Goal: Information Seeking & Learning: Learn about a topic

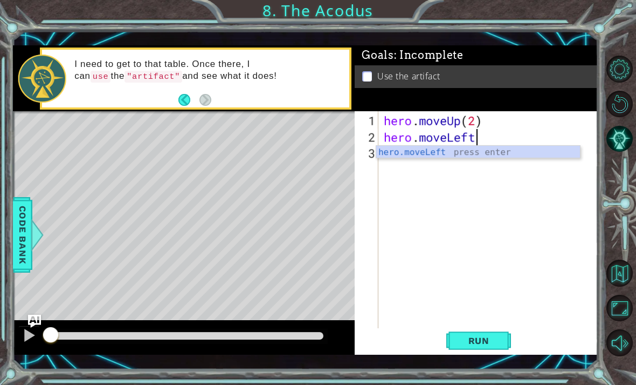
scroll to position [0, 4]
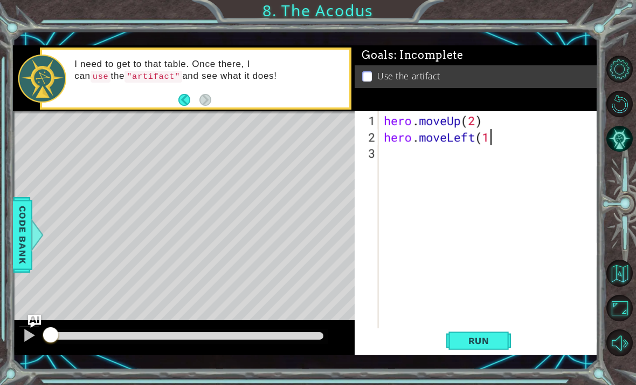
type textarea "hero.moveLeft(1)"
click at [448, 187] on div "hero . moveUp ( 2 ) hero . moveLeft ( 1 )" at bounding box center [492, 242] width 220 height 259
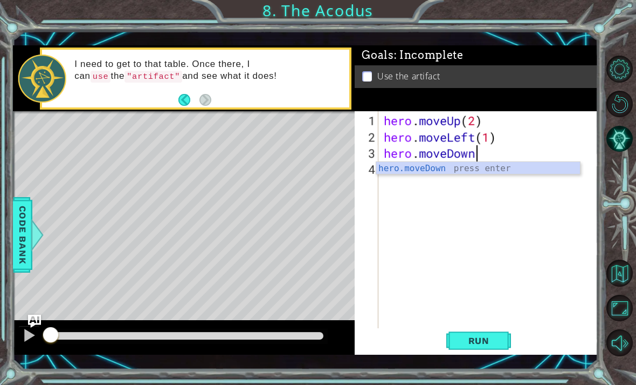
scroll to position [0, 4]
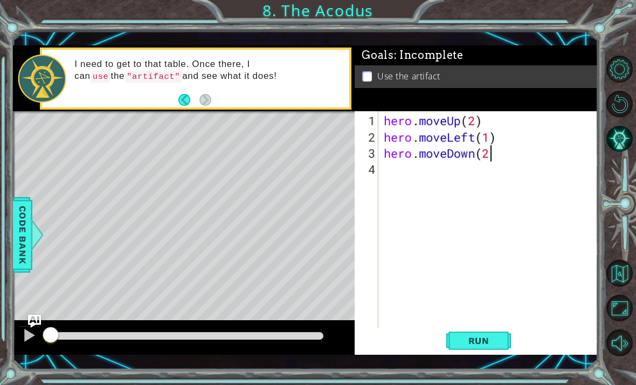
type textarea "hero.moveDown(2)"
click at [486, 190] on div "hero . moveUp ( 2 ) hero . moveLeft ( 1 ) hero . moveDown ( 2 )" at bounding box center [492, 242] width 220 height 259
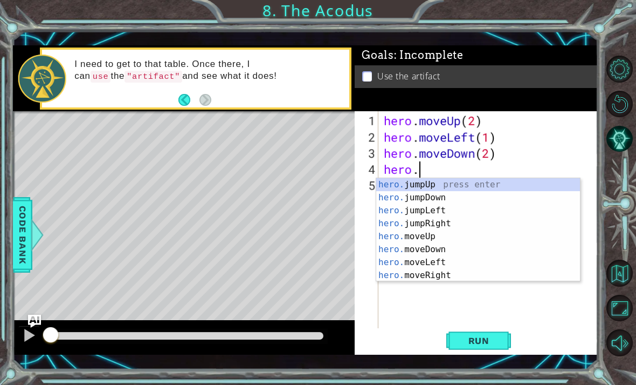
scroll to position [0, 2]
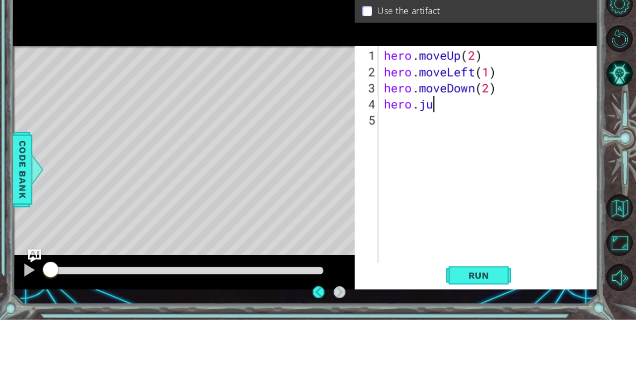
type textarea "hero."
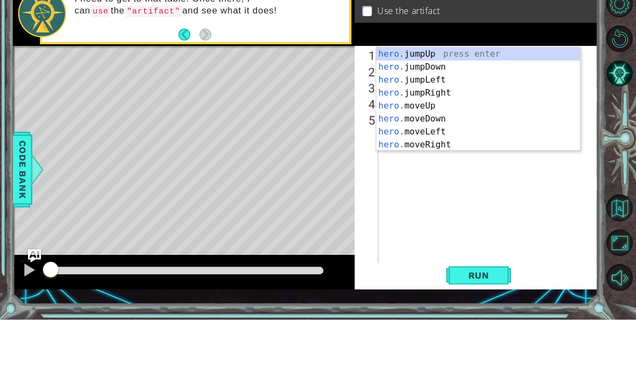
scroll to position [0, 1]
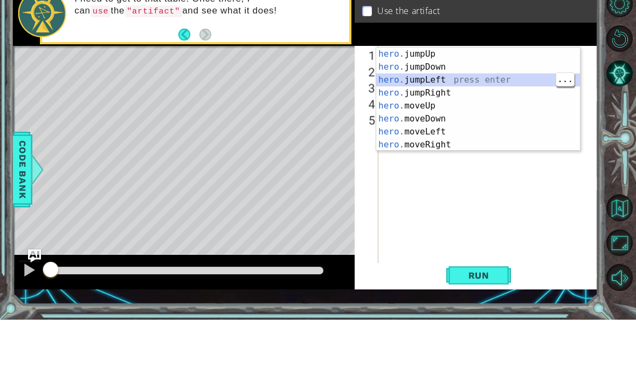
click at [501, 113] on div "hero. jumpUp press enter hero. jumpDown press enter hero. jumpLeft press enter …" at bounding box center [478, 177] width 204 height 129
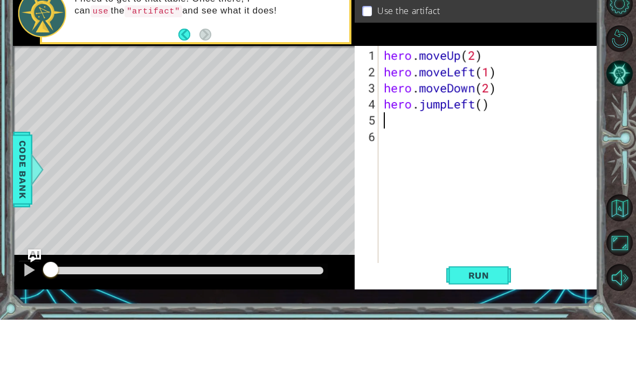
scroll to position [0, 0]
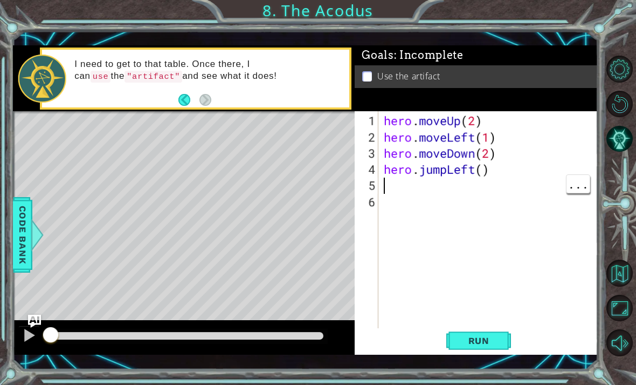
click at [455, 188] on div "hero . moveUp ( 2 ) hero . moveLeft ( 1 ) hero . moveDown ( 2 ) hero . jumpLeft…" at bounding box center [492, 242] width 220 height 259
type textarea "hero.moveUp(2)"
click at [498, 216] on div "hero . moveUp ( 2 ) hero . moveLeft ( 1 ) hero . moveDown ( 2 ) hero . jumpLeft…" at bounding box center [492, 242] width 220 height 259
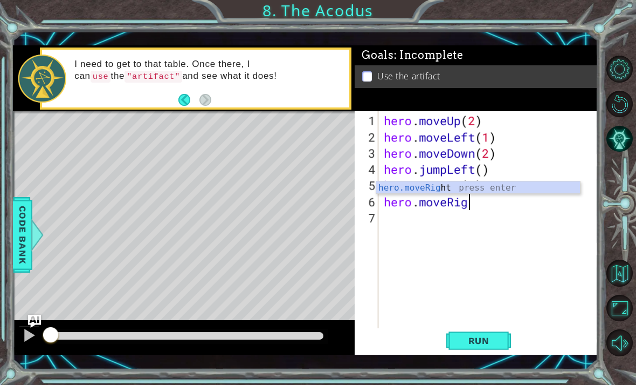
scroll to position [0, 4]
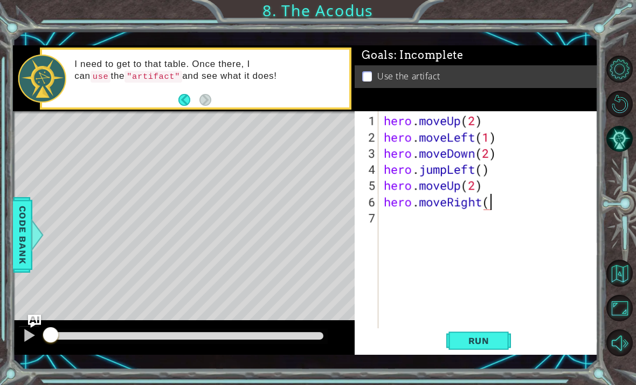
type textarea "hero.moveRight()"
click at [449, 235] on div "hero . moveUp ( 2 ) hero . moveLeft ( 1 ) hero . moveDown ( 2 ) hero . jumpLeft…" at bounding box center [492, 242] width 220 height 259
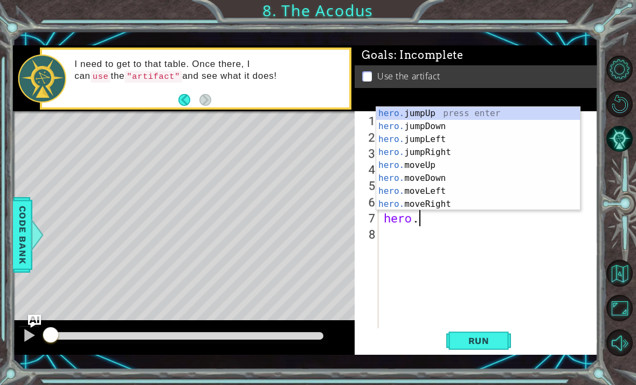
scroll to position [0, 2]
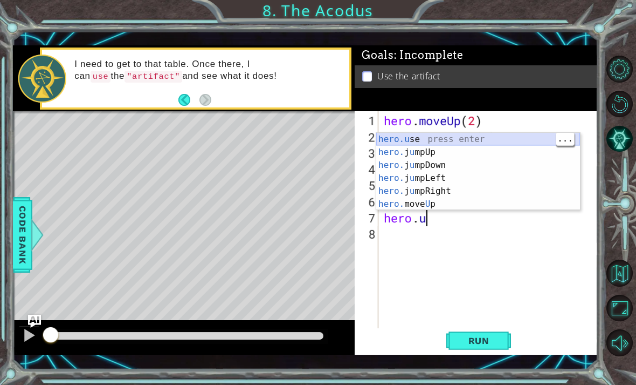
click at [532, 138] on div "hero.u se press enter hero. j u mpUp press enter hero. j u mpDown press enter h…" at bounding box center [478, 185] width 204 height 104
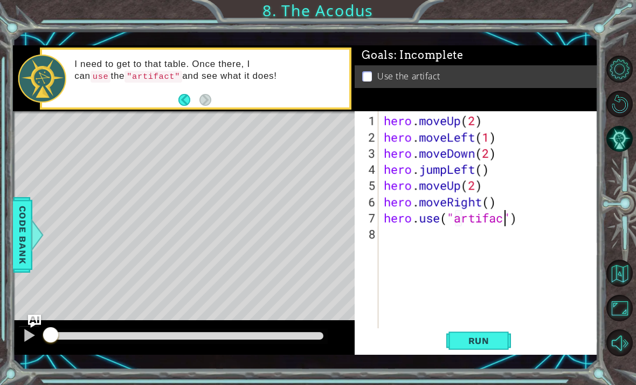
scroll to position [0, 6]
type textarea "hero.use("artifact")"
click at [491, 340] on span "Run" at bounding box center [479, 340] width 43 height 11
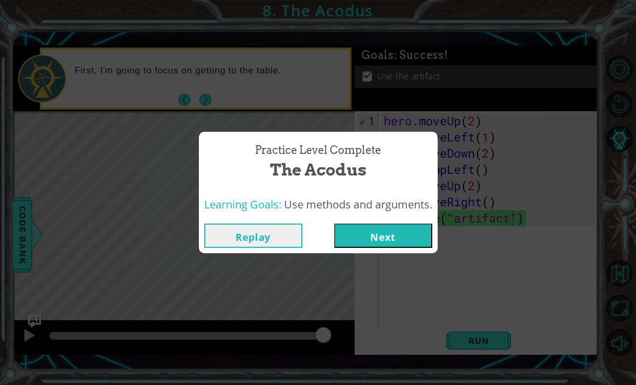
click at [369, 220] on div "Replay Next" at bounding box center [318, 235] width 239 height 35
click at [380, 224] on button "Next" at bounding box center [383, 235] width 98 height 24
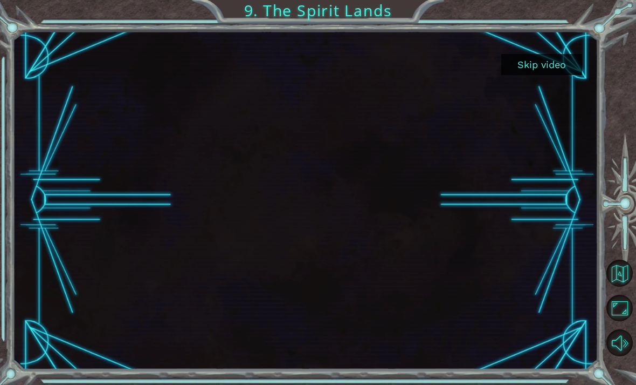
scroll to position [35, 0]
click at [551, 73] on button "Skip video" at bounding box center [542, 64] width 81 height 21
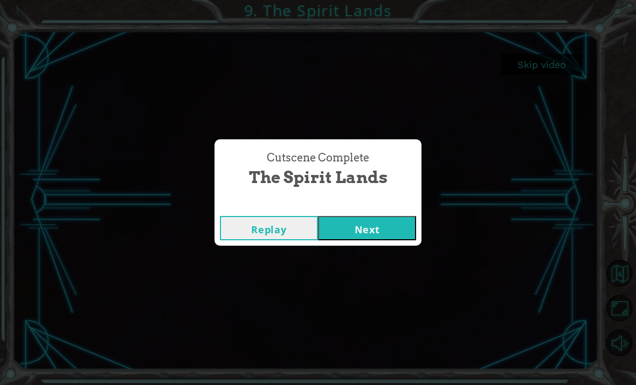
click at [245, 222] on button "Replay" at bounding box center [269, 228] width 98 height 24
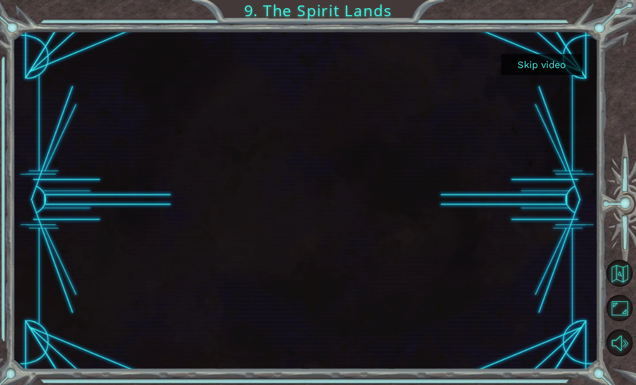
click at [547, 71] on button "Skip video" at bounding box center [542, 64] width 81 height 21
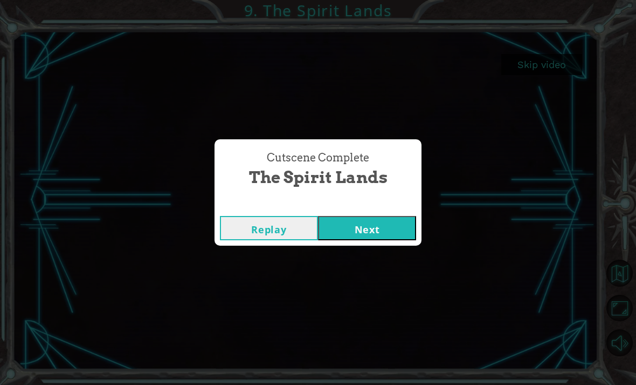
click at [243, 238] on button "Replay" at bounding box center [269, 228] width 98 height 24
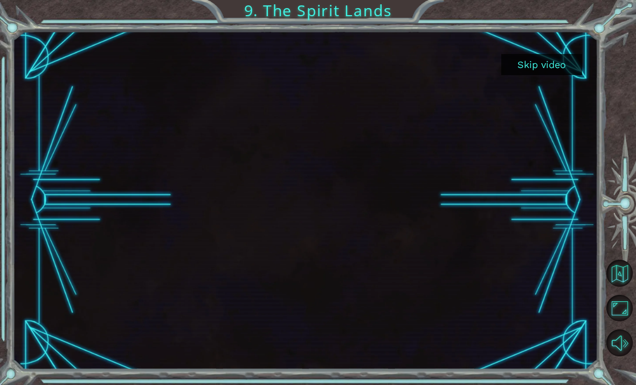
click at [520, 64] on button "Skip video" at bounding box center [542, 64] width 81 height 21
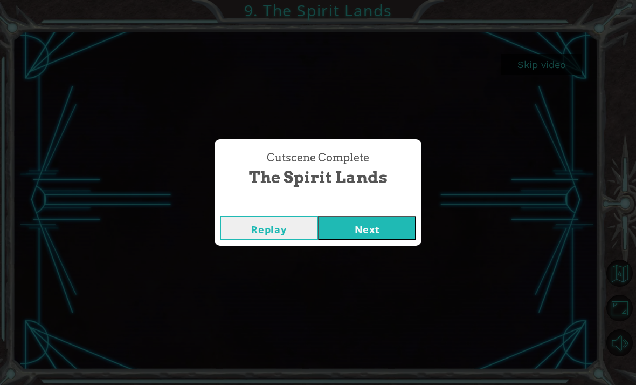
click at [361, 239] on button "Next" at bounding box center [367, 228] width 98 height 24
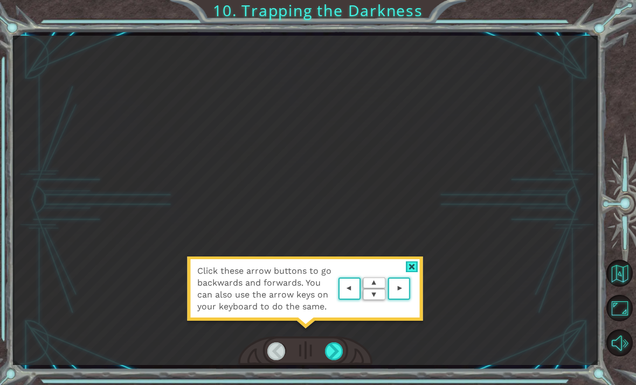
click at [146, 321] on div "Click these arrow buttons to go backwards and forwards. You can also use the ar…" at bounding box center [306, 200] width 586 height 329
click at [232, 346] on div "Click these arrow buttons to go backwards and forwards. You can also use the ar…" at bounding box center [306, 200] width 586 height 329
click at [413, 289] on area at bounding box center [413, 289] width 0 height 0
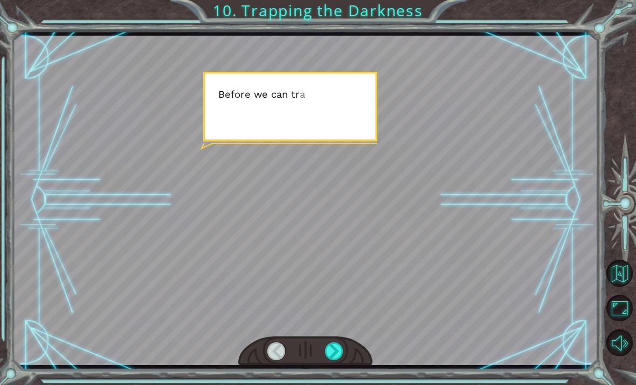
click at [330, 382] on div "Temporary Text B e f o r e w e c a n t r a p t h e D a r k n e s s w i t h c o …" at bounding box center [318, 192] width 636 height 385
click at [325, 380] on div "Temporary Text B e f o r e w e c a n t r a p t h e D a r k n e s s w i t h c o …" at bounding box center [318, 192] width 636 height 385
click at [328, 378] on div "Temporary Text B e f o r e w e c a n t r a p t h e D a r k n e s s w i t h c o …" at bounding box center [318, 192] width 636 height 385
click at [330, 381] on div "Temporary Text B e f o r e w e c a n t r a p t h e D a r k n e s s w i t h c o …" at bounding box center [318, 192] width 636 height 385
click at [159, 211] on div at bounding box center [306, 200] width 586 height 329
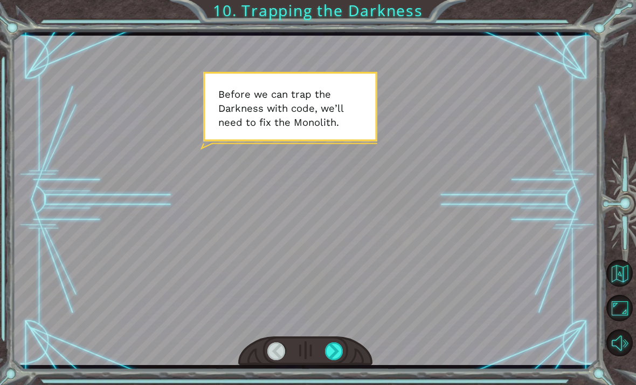
click at [166, 200] on div at bounding box center [306, 200] width 586 height 329
click at [159, 198] on div at bounding box center [306, 200] width 586 height 329
click at [146, 195] on div at bounding box center [306, 200] width 586 height 329
click at [151, 196] on div at bounding box center [306, 200] width 586 height 329
click at [159, 196] on div at bounding box center [306, 200] width 586 height 329
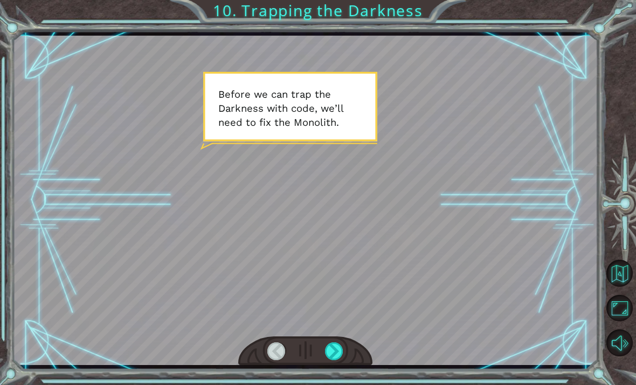
click at [335, 384] on html "Temporary Text B e f o r e w e c a n t r a p t h e D a r k n e s s w i t h c o …" at bounding box center [318, 192] width 636 height 385
click at [265, 164] on div at bounding box center [306, 200] width 586 height 329
click at [275, 383] on div "Temporary Text B e f o r e w e c a n t r a p t h e D a r k n e s s w i t h c o …" at bounding box center [318, 192] width 636 height 385
click at [333, 384] on div "Temporary Text B e f o r e w e c a n t r a p t h e D a r k n e s s w i t h c o …" at bounding box center [318, 192] width 636 height 385
click at [327, 382] on div "Temporary Text B e f o r e w e c a n t r a p t h e D a r k n e s s w i t h c o …" at bounding box center [318, 192] width 636 height 385
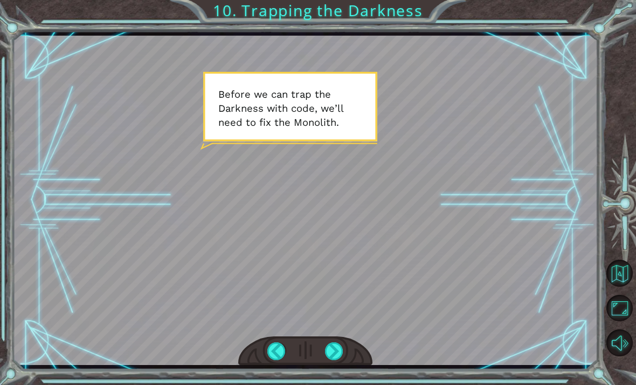
click at [331, 383] on div "Temporary Text B e f o r e w e c a n t r a p t h e D a r k n e s s w i t h c o …" at bounding box center [318, 192] width 636 height 385
click at [331, 384] on html "Temporary Text B e f o r e w e c a n t r a p t h e D a r k n e s s w i t h c o …" at bounding box center [318, 192] width 636 height 385
click at [326, 384] on div "Temporary Text B e f o r e w e c a n t r a p t h e D a r k n e s s w i t h c o …" at bounding box center [318, 192] width 636 height 385
click at [346, 384] on html "Temporary Text B e f o r e w e c a n t r a p t h e D a r k n e s s w i t h c o …" at bounding box center [318, 192] width 636 height 385
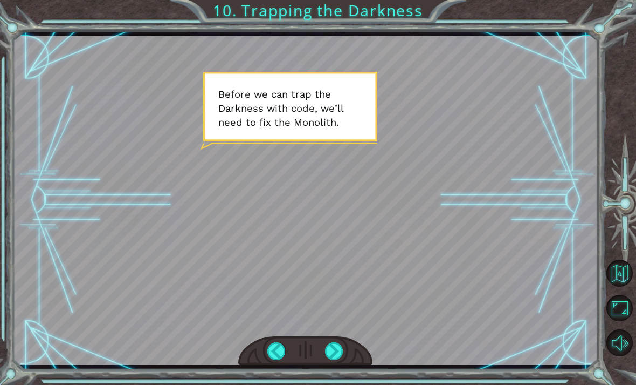
click at [354, 263] on div at bounding box center [306, 200] width 586 height 329
click at [189, 183] on div at bounding box center [306, 200] width 586 height 329
click at [231, 143] on div at bounding box center [306, 200] width 586 height 329
click at [339, 352] on div at bounding box center [334, 351] width 18 height 18
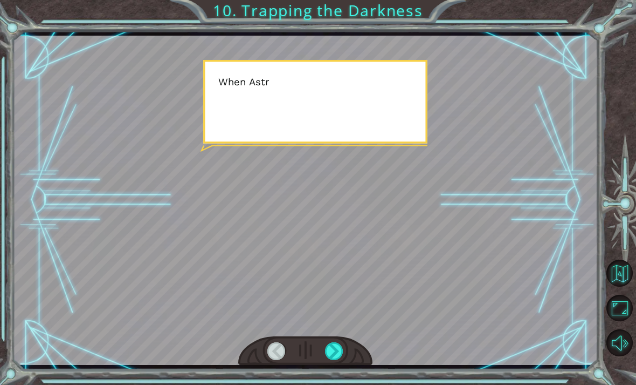
click at [331, 356] on div at bounding box center [334, 351] width 18 height 18
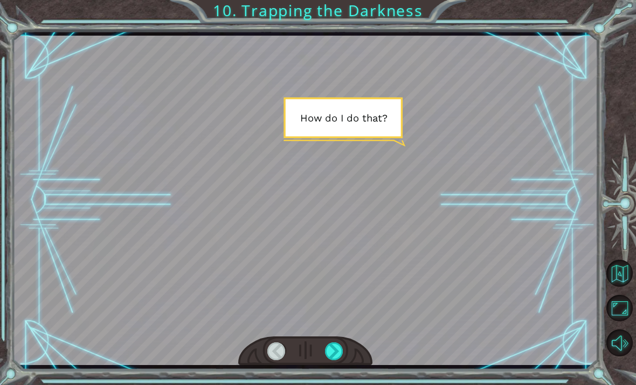
click at [326, 346] on div at bounding box center [334, 351] width 18 height 18
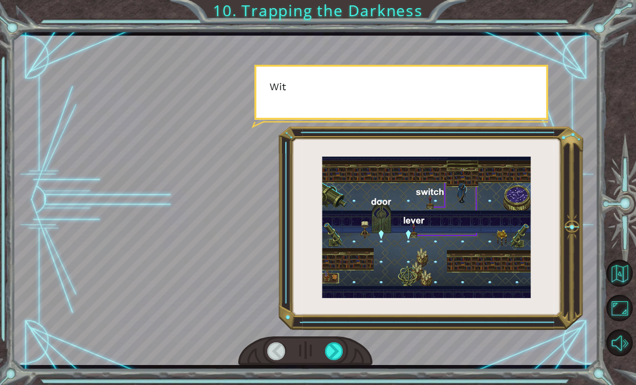
click at [325, 353] on div at bounding box center [334, 351] width 18 height 18
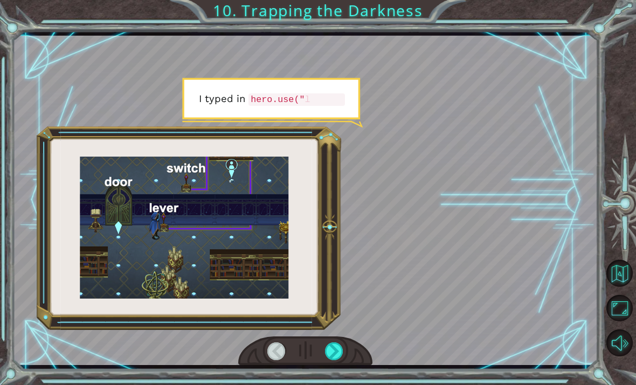
click at [271, 351] on div at bounding box center [277, 351] width 18 height 18
click at [280, 348] on div at bounding box center [277, 351] width 18 height 18
click at [325, 349] on div at bounding box center [334, 351] width 18 height 18
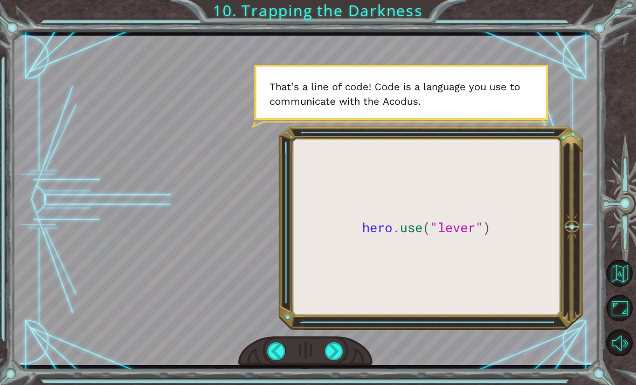
click at [340, 358] on div at bounding box center [334, 351] width 18 height 18
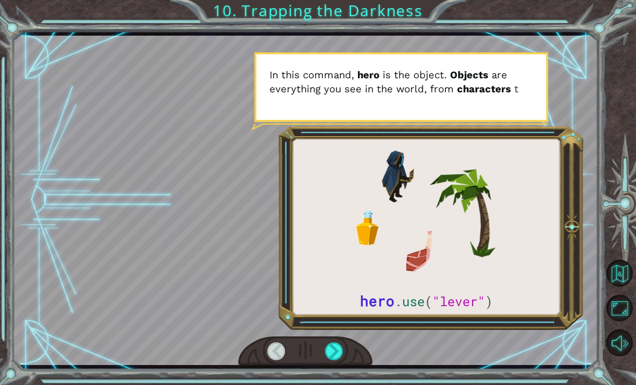
click at [348, 342] on div at bounding box center [305, 351] width 135 height 30
click at [339, 347] on div at bounding box center [334, 351] width 18 height 18
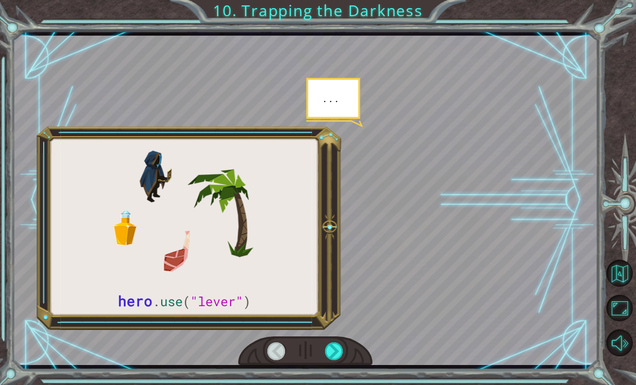
click at [335, 352] on div at bounding box center [334, 351] width 18 height 18
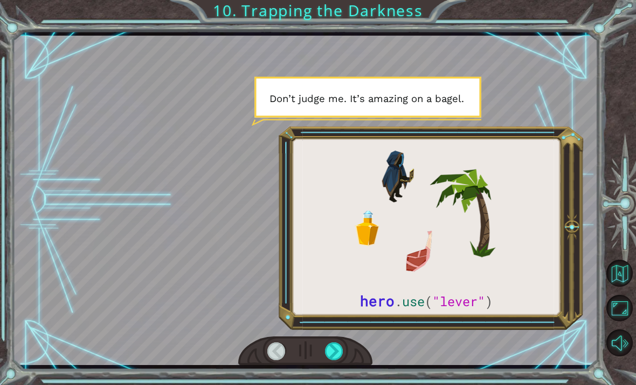
click at [340, 349] on div at bounding box center [334, 351] width 18 height 18
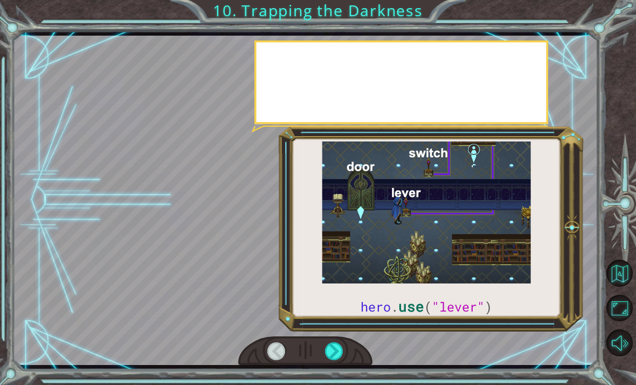
click at [342, 347] on div at bounding box center [334, 351] width 18 height 18
click at [337, 353] on div at bounding box center [334, 351] width 18 height 18
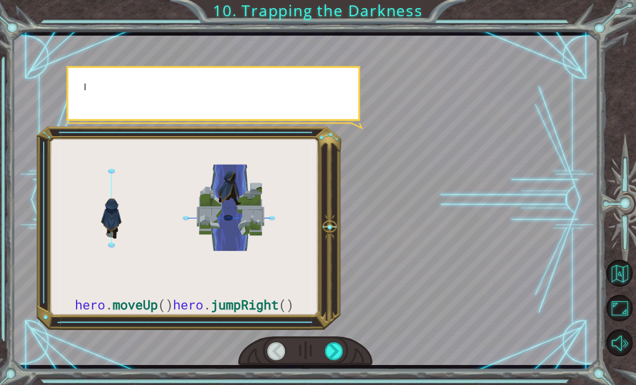
click at [342, 349] on div at bounding box center [334, 351] width 18 height 18
click at [339, 357] on div at bounding box center [334, 351] width 18 height 18
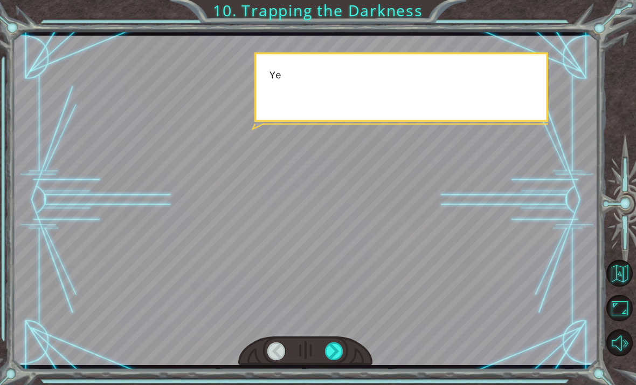
click at [342, 356] on div at bounding box center [334, 351] width 18 height 18
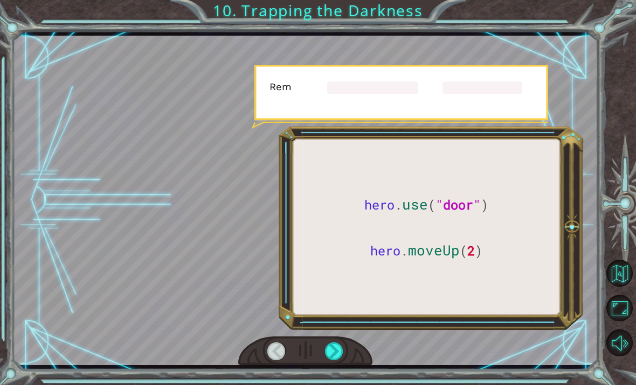
click at [344, 353] on div at bounding box center [334, 351] width 18 height 18
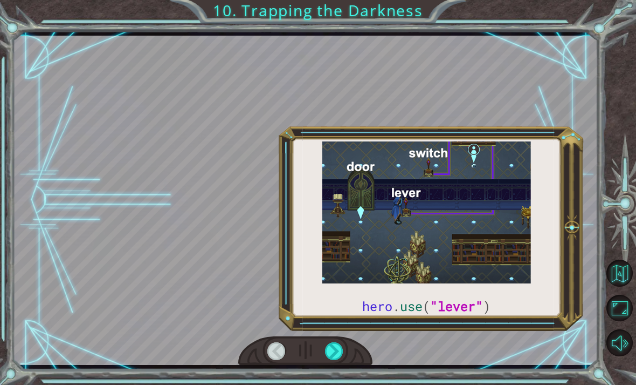
click at [342, 352] on div at bounding box center [334, 351] width 18 height 18
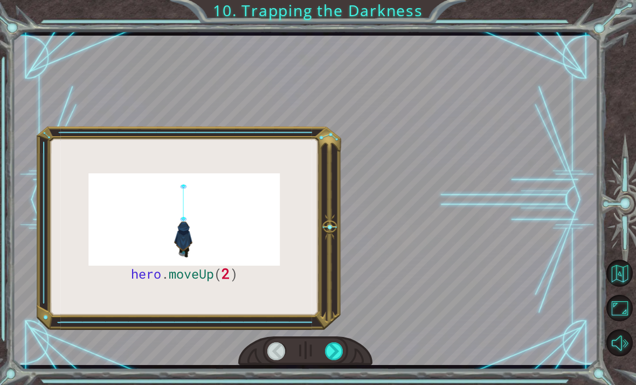
click at [344, 351] on div at bounding box center [334, 351] width 18 height 18
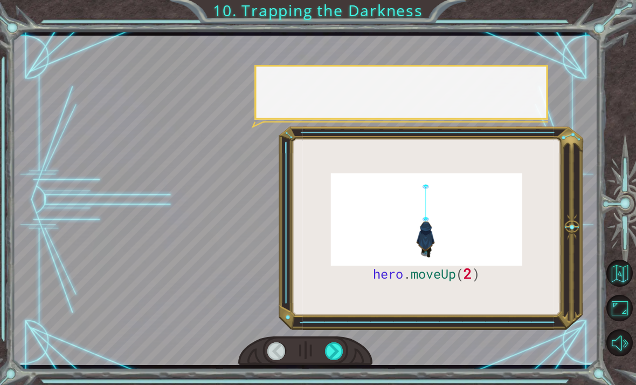
click at [342, 357] on div at bounding box center [334, 351] width 18 height 18
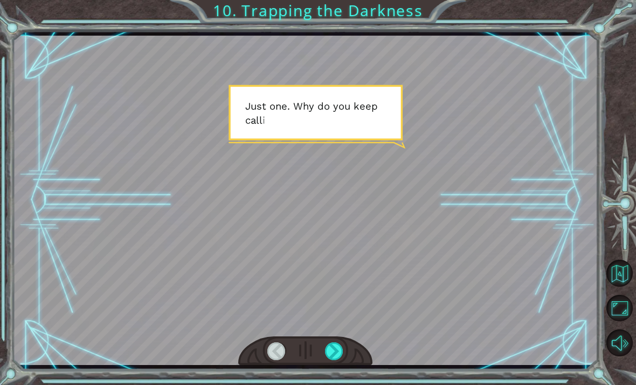
click at [342, 351] on div at bounding box center [334, 351] width 18 height 18
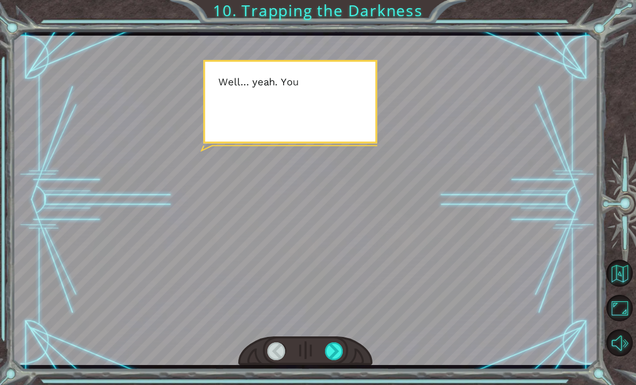
click at [342, 353] on div at bounding box center [334, 351] width 18 height 18
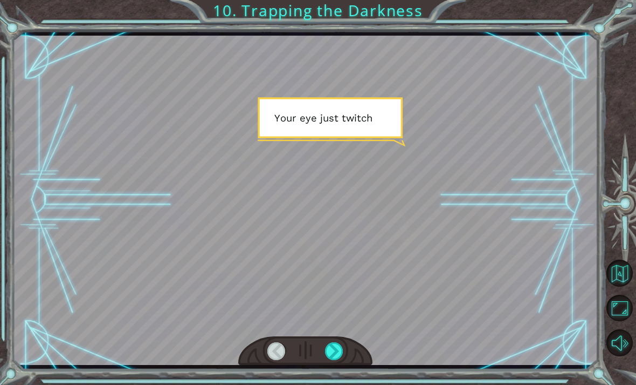
click at [268, 359] on div at bounding box center [277, 351] width 18 height 18
click at [282, 351] on div at bounding box center [277, 351] width 18 height 18
click at [292, 351] on div at bounding box center [305, 351] width 135 height 30
click at [350, 354] on div at bounding box center [305, 351] width 135 height 30
click at [283, 346] on div at bounding box center [277, 351] width 18 height 18
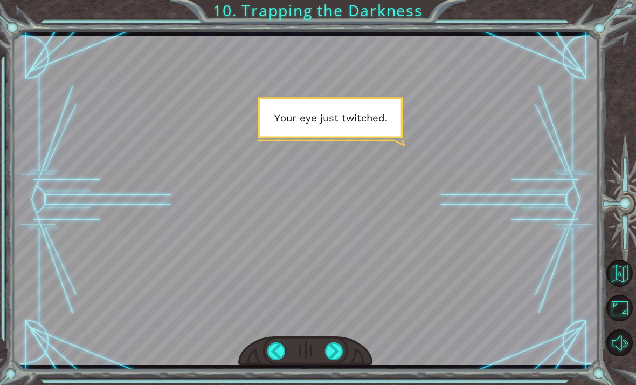
click at [279, 349] on div at bounding box center [277, 351] width 18 height 18
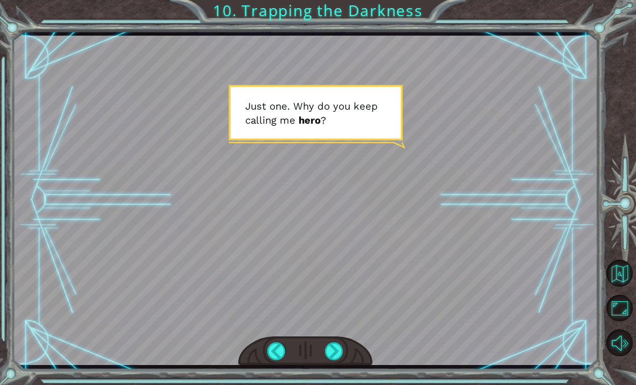
click at [275, 360] on div at bounding box center [277, 351] width 18 height 18
click at [274, 359] on div at bounding box center [277, 351] width 18 height 18
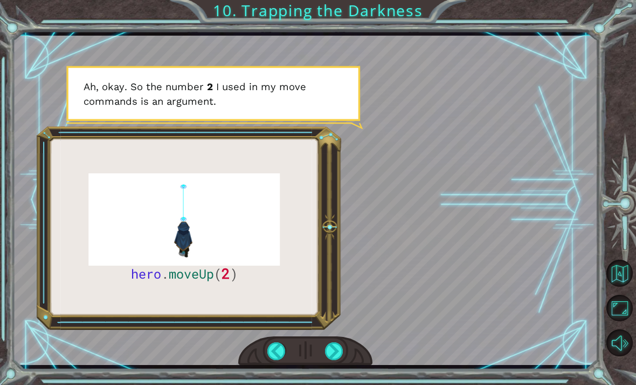
click at [278, 356] on div at bounding box center [277, 351] width 18 height 18
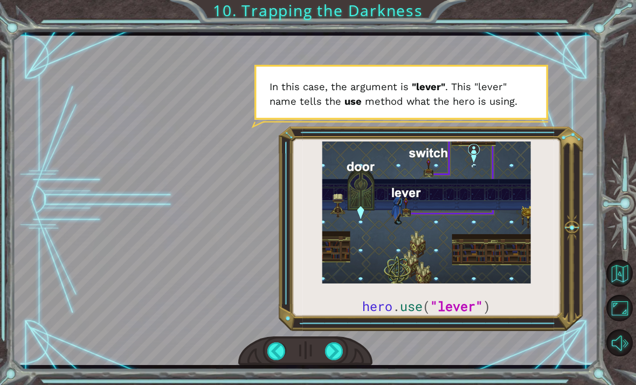
click at [342, 348] on div at bounding box center [334, 351] width 18 height 18
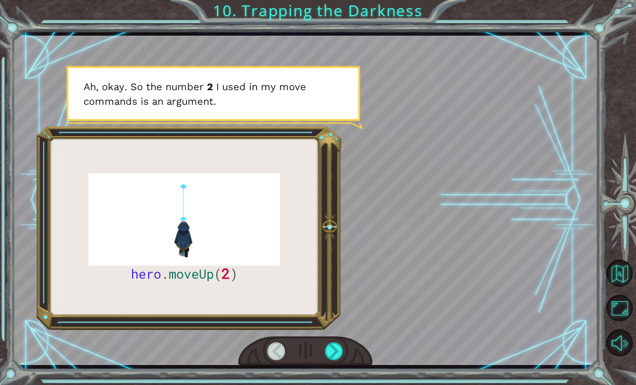
click at [340, 346] on div at bounding box center [334, 351] width 18 height 18
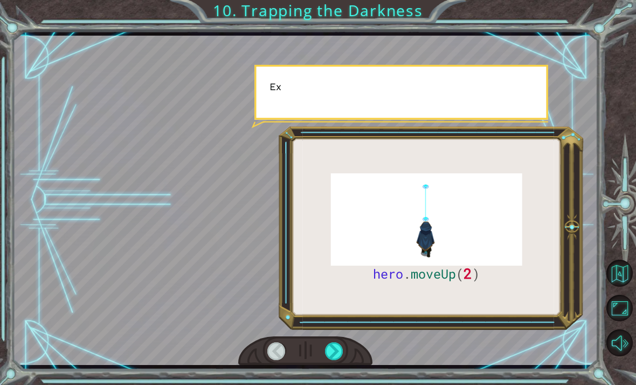
click at [333, 359] on div at bounding box center [334, 351] width 18 height 18
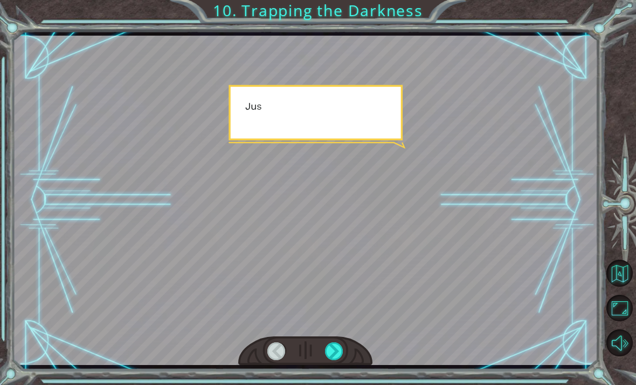
click at [340, 356] on div at bounding box center [334, 351] width 18 height 18
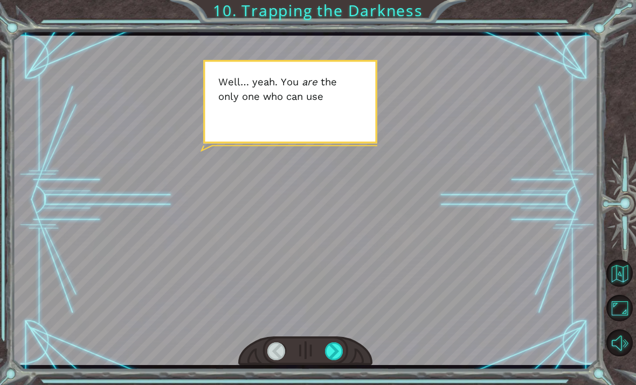
click at [341, 351] on div at bounding box center [334, 351] width 18 height 18
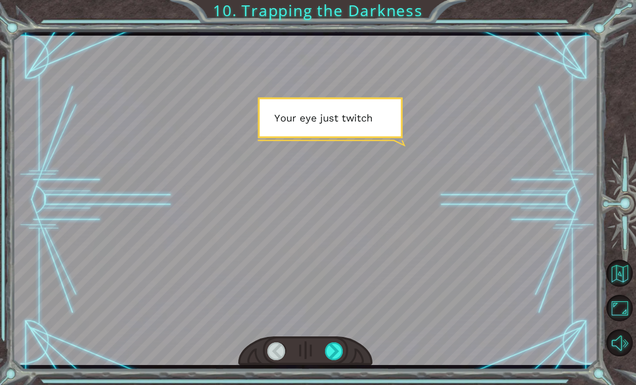
click at [335, 356] on div at bounding box center [334, 351] width 18 height 18
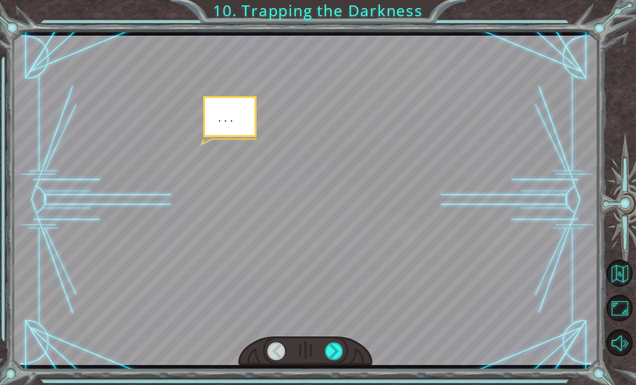
click at [332, 360] on div at bounding box center [334, 351] width 18 height 18
click at [344, 355] on div at bounding box center [334, 351] width 18 height 18
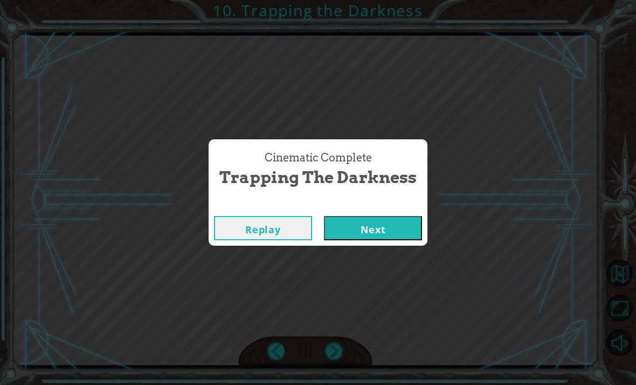
click at [385, 238] on button "Next" at bounding box center [373, 228] width 98 height 24
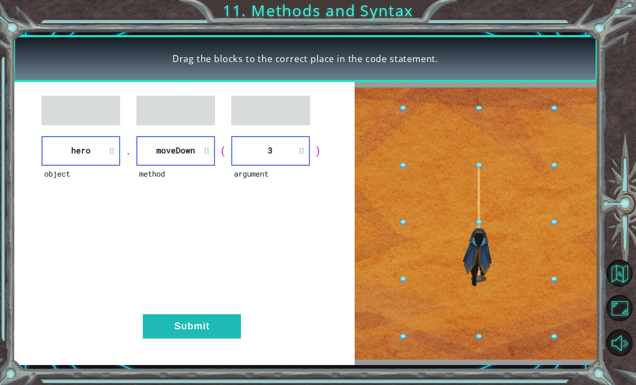
click at [168, 325] on button "Submit" at bounding box center [192, 326] width 98 height 24
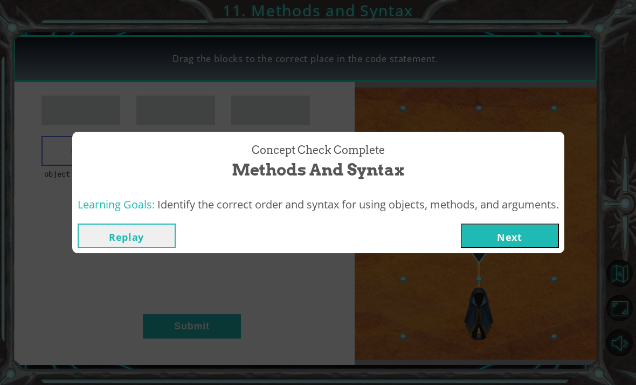
click at [520, 239] on button "Next" at bounding box center [510, 235] width 98 height 24
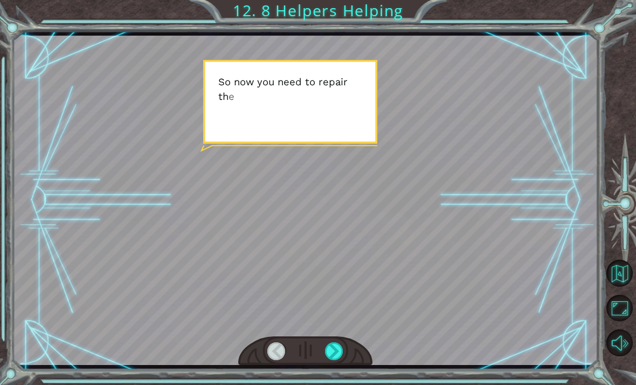
click at [166, 258] on div at bounding box center [306, 200] width 586 height 329
click at [334, 351] on div at bounding box center [334, 351] width 18 height 18
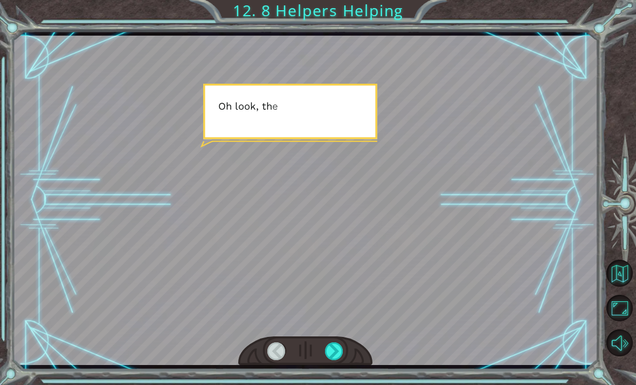
click at [340, 346] on div at bounding box center [334, 351] width 18 height 18
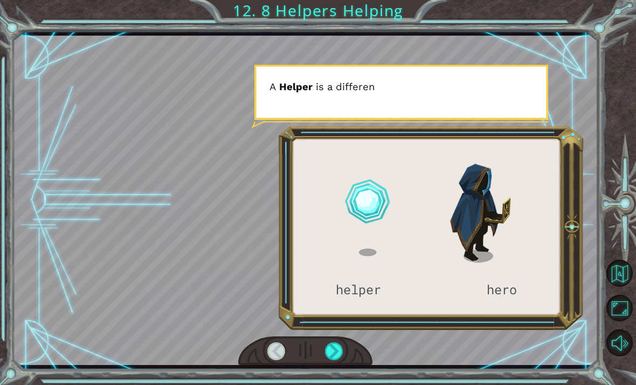
click at [333, 352] on div at bounding box center [334, 351] width 18 height 18
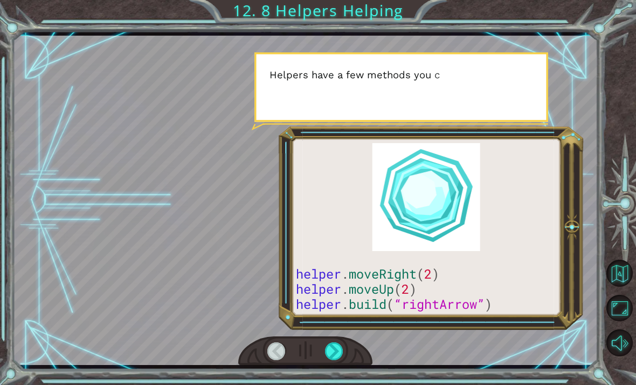
click at [268, 353] on div at bounding box center [277, 351] width 18 height 18
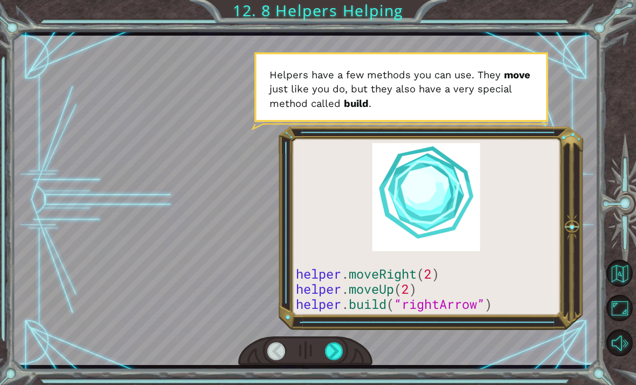
click at [278, 346] on div at bounding box center [277, 351] width 18 height 18
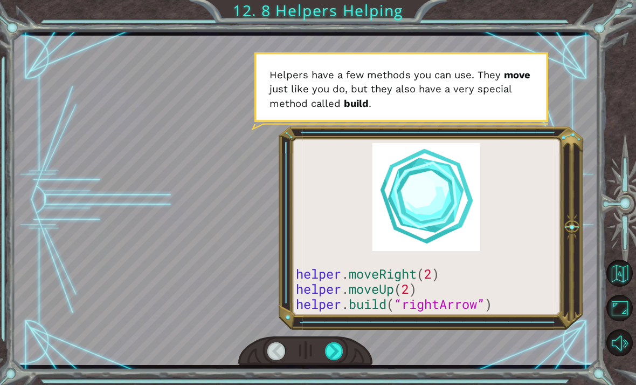
click at [276, 345] on div at bounding box center [277, 351] width 18 height 18
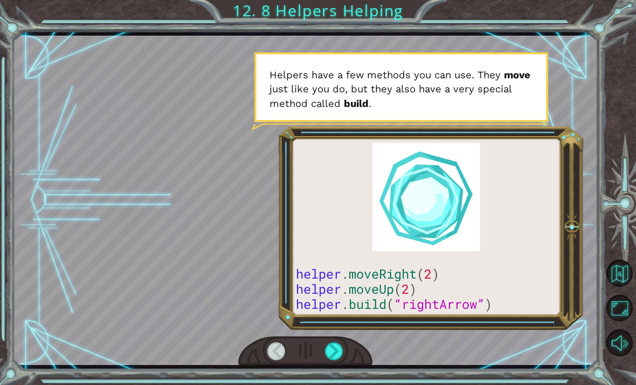
click at [276, 345] on div at bounding box center [277, 351] width 18 height 18
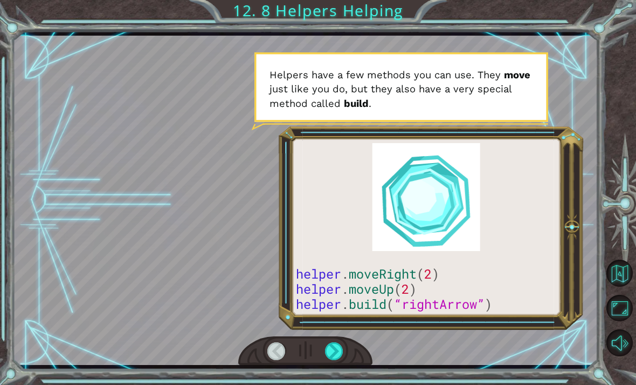
click at [275, 346] on div at bounding box center [277, 351] width 18 height 18
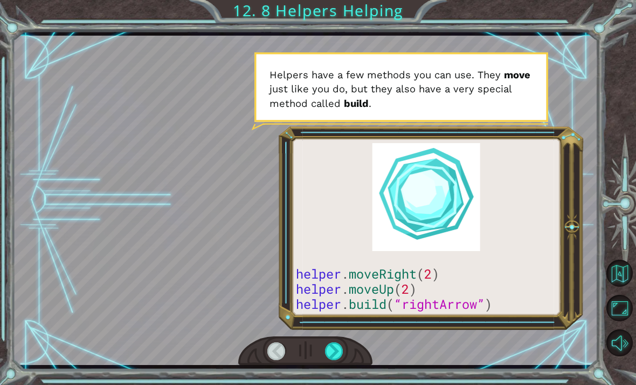
click at [270, 353] on div at bounding box center [277, 351] width 18 height 18
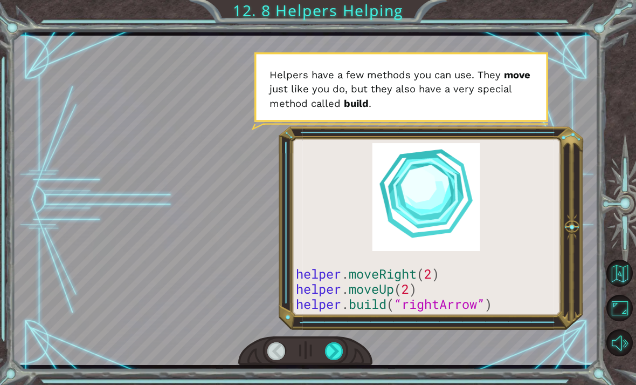
click at [279, 353] on div at bounding box center [277, 351] width 18 height 18
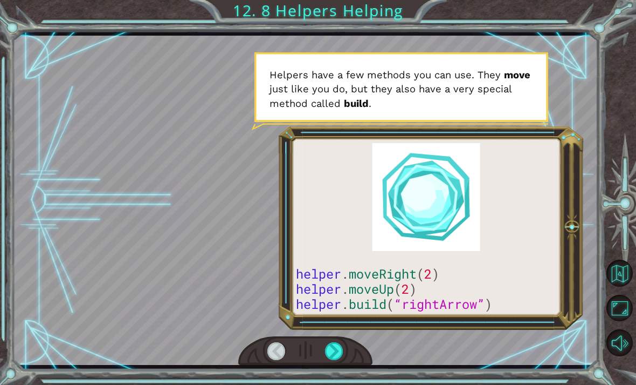
click at [264, 351] on div at bounding box center [305, 351] width 135 height 30
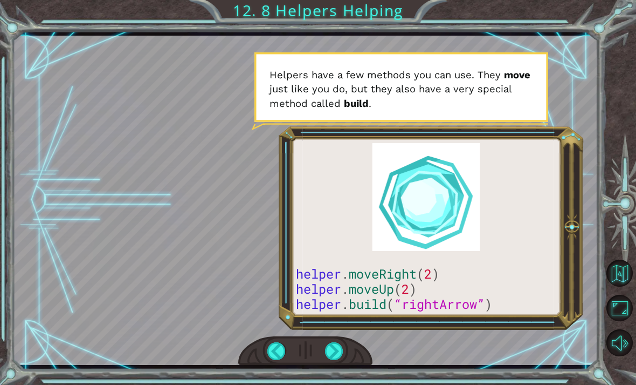
click at [333, 347] on div at bounding box center [334, 351] width 18 height 18
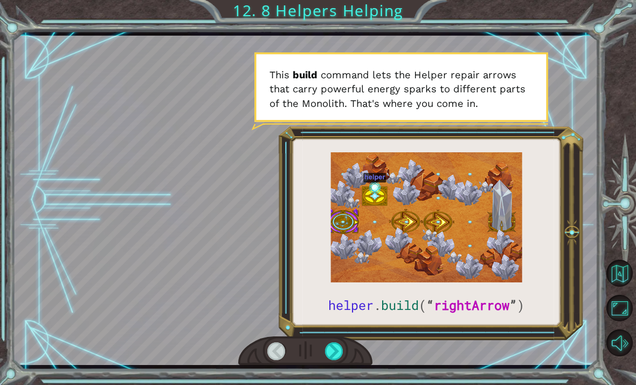
click at [334, 345] on div at bounding box center [334, 351] width 18 height 18
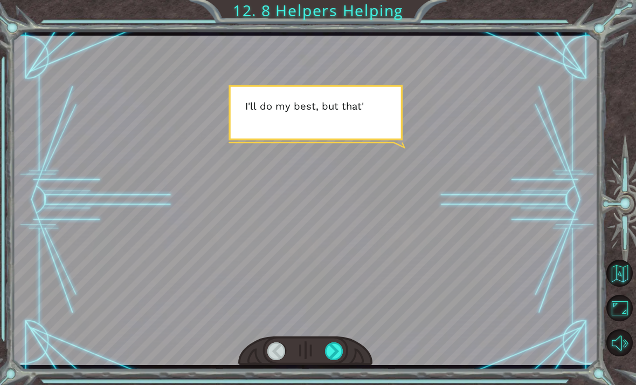
click at [222, 264] on div at bounding box center [306, 200] width 586 height 329
click at [328, 351] on div at bounding box center [334, 351] width 18 height 18
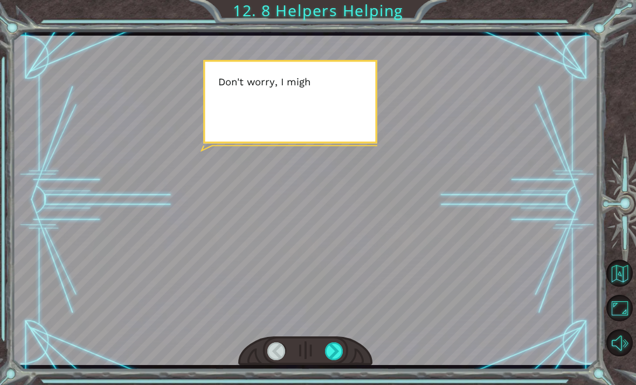
click at [322, 351] on div at bounding box center [305, 351] width 135 height 30
click at [319, 351] on div at bounding box center [305, 351] width 135 height 30
click at [320, 351] on div at bounding box center [305, 351] width 135 height 30
click at [321, 352] on div at bounding box center [305, 351] width 135 height 30
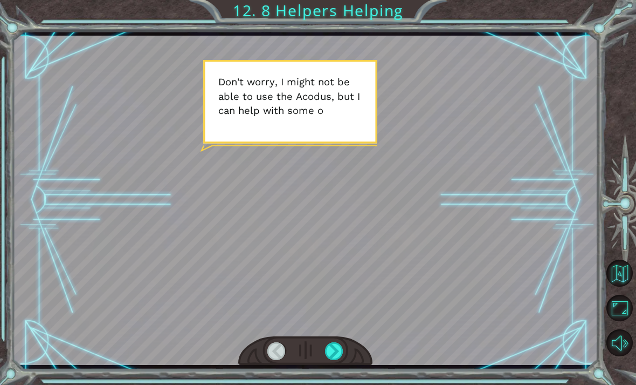
click at [323, 356] on div at bounding box center [305, 351] width 135 height 30
click at [323, 352] on div at bounding box center [305, 351] width 135 height 30
click at [325, 352] on div at bounding box center [334, 351] width 18 height 18
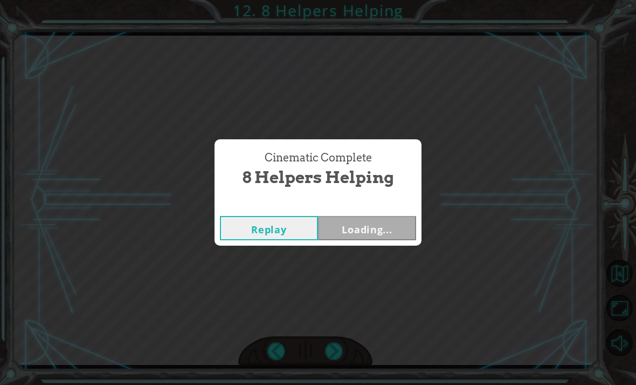
click at [331, 353] on div "Cinematic Complete 8 Helpers Helping Replay Loading..." at bounding box center [318, 192] width 636 height 385
click at [342, 224] on button "Next" at bounding box center [367, 228] width 98 height 24
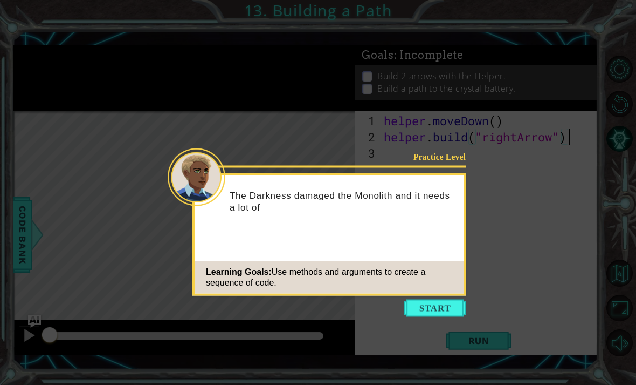
click at [437, 306] on button "Start" at bounding box center [434, 307] width 61 height 17
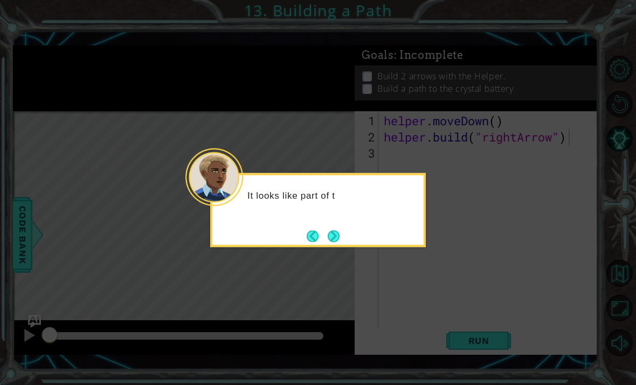
click at [331, 233] on button "Next" at bounding box center [334, 236] width 12 height 12
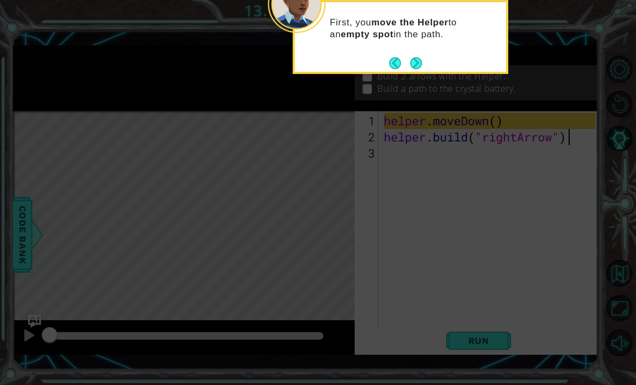
click at [422, 59] on button "Next" at bounding box center [416, 63] width 12 height 12
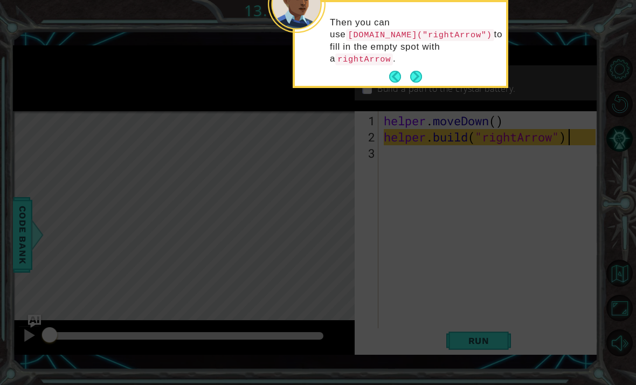
click at [419, 75] on button "Next" at bounding box center [416, 77] width 12 height 12
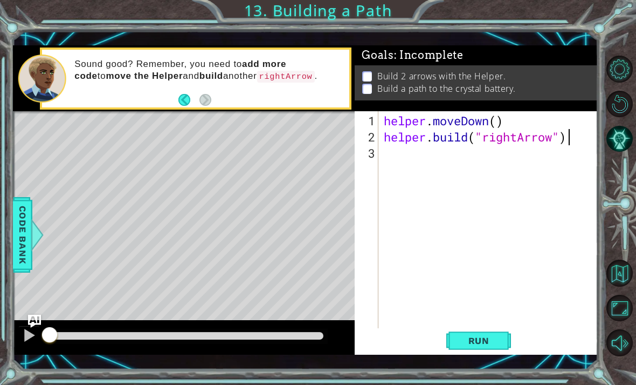
click at [470, 344] on span "Run" at bounding box center [479, 340] width 43 height 11
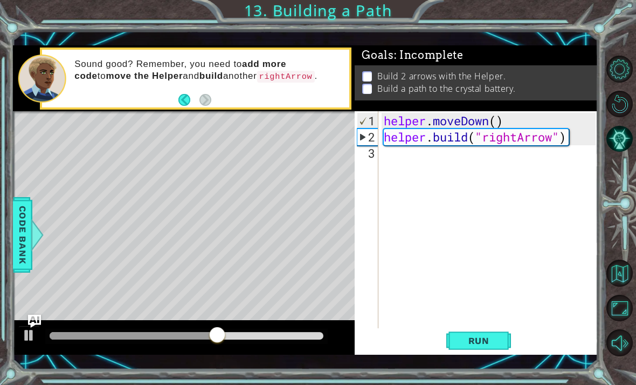
click at [485, 341] on span "Run" at bounding box center [479, 340] width 43 height 11
click at [483, 340] on span "Run" at bounding box center [479, 340] width 43 height 11
click at [479, 351] on button "Run" at bounding box center [479, 340] width 65 height 24
click at [518, 158] on div "helper . moveDown ( ) helper . build ( "rightArrow" )" at bounding box center [492, 242] width 220 height 259
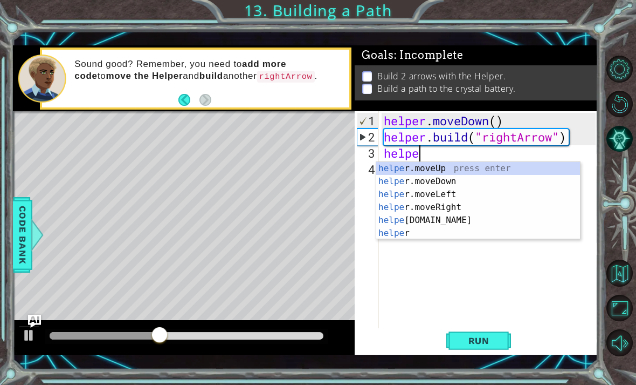
scroll to position [0, 2]
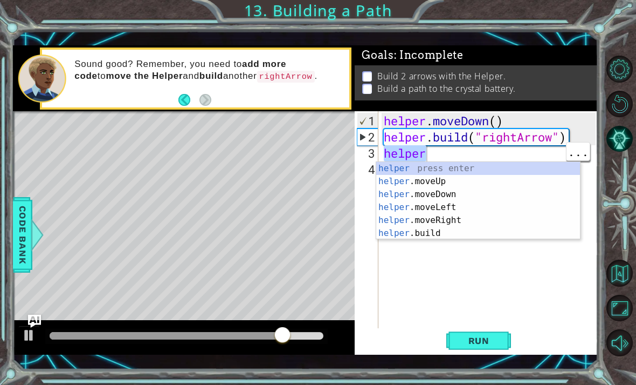
click at [483, 156] on div "helper . moveDown ( ) helper . build ( "rightArrow" ) helper" at bounding box center [492, 242] width 220 height 259
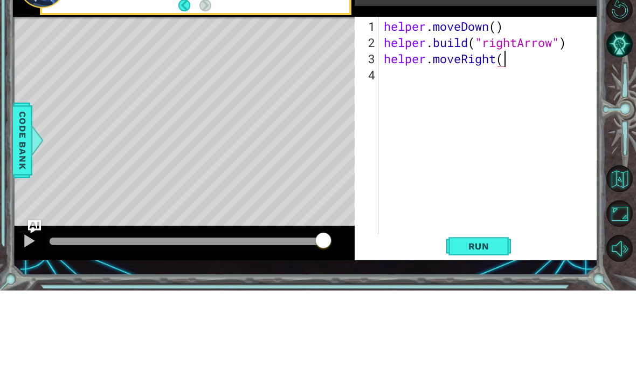
scroll to position [0, 5]
type textarea "helper.moveRight(3)"
click at [520, 113] on div "helper . moveDown ( ) helper . build ( "rightArrow" ) helper . moveRight ( 3 )" at bounding box center [492, 242] width 220 height 259
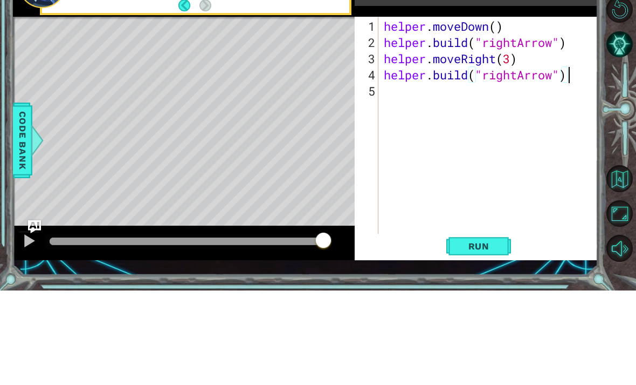
scroll to position [35, 0]
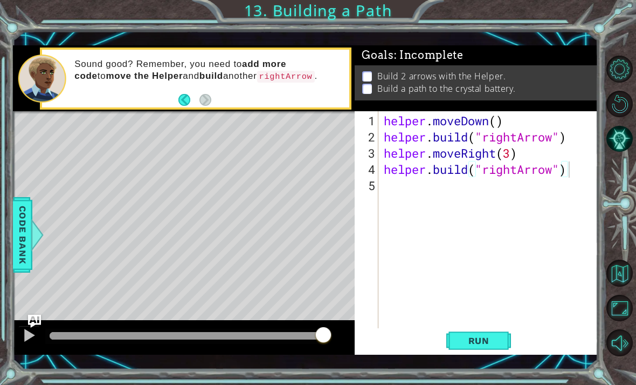
type textarea "[DOMAIN_NAME]("rightArrow")"
click at [492, 339] on span "Run" at bounding box center [479, 340] width 43 height 11
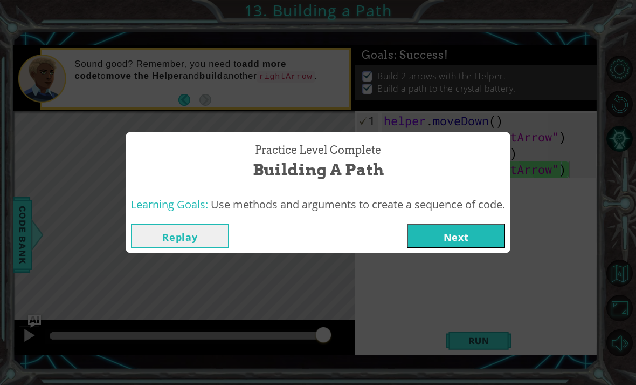
click at [424, 224] on button "Next" at bounding box center [456, 235] width 98 height 24
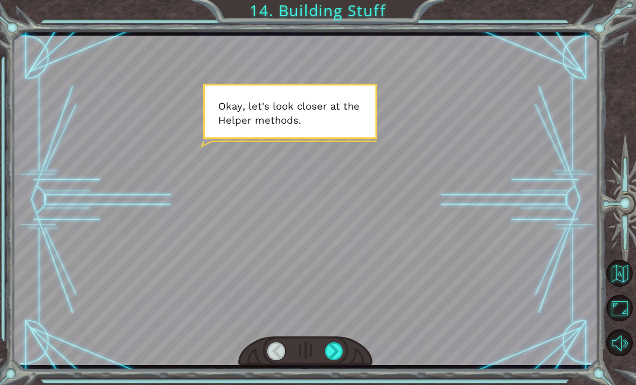
click at [307, 340] on div at bounding box center [305, 351] width 135 height 30
click at [338, 382] on div "Temporary Text O k a y , l e t ' s l o o k c l o s e r a t t h e H e l p e r m …" at bounding box center [318, 192] width 636 height 385
click at [335, 382] on div "Temporary Text O k a y , l e t ' s l o o k c l o s e r a t t h e H e l p e r m …" at bounding box center [318, 192] width 636 height 385
click at [343, 375] on div "Temporary Text O k a y , l e t ' s l o o k c l o s e r a t t h e H e l p e r m …" at bounding box center [318, 192] width 636 height 385
click at [335, 379] on div "Temporary Text O k a y , l e t ' s l o o k c l o s e r a t t h e H e l p e r m …" at bounding box center [318, 192] width 636 height 385
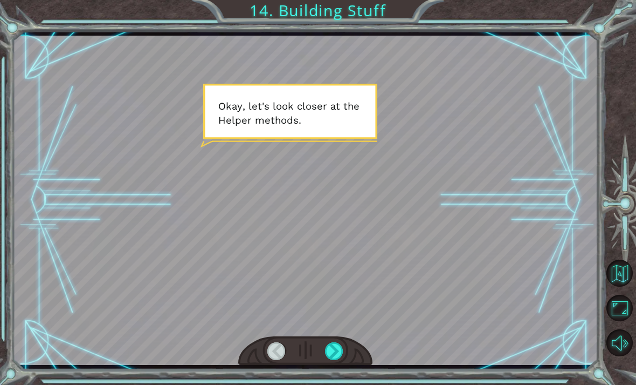
click at [330, 383] on div "Temporary Text O k a y , l e t ' s l o o k c l o s e r a t t h e H e l p e r m …" at bounding box center [318, 192] width 636 height 385
click at [253, 316] on div at bounding box center [306, 200] width 586 height 329
click at [268, 282] on div at bounding box center [306, 200] width 586 height 329
click at [330, 384] on html "Temporary Text O k a y , l e t ' s l o o k c l o s e r a t t h e H e l p e r m …" at bounding box center [318, 192] width 636 height 385
click at [328, 384] on html "Temporary Text O k a y , l e t ' s l o o k c l o s e r a t t h e H e l p e r m …" at bounding box center [318, 192] width 636 height 385
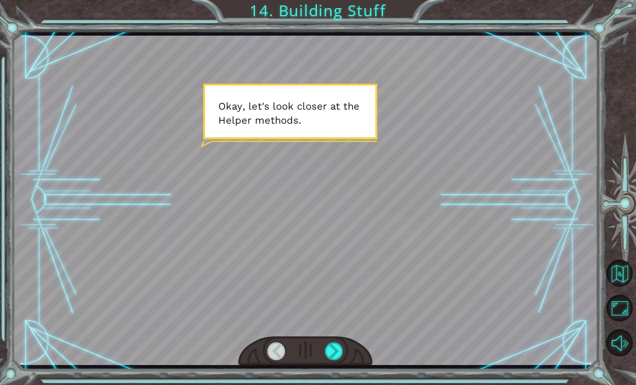
click at [256, 282] on div at bounding box center [306, 200] width 586 height 329
click at [175, 238] on div at bounding box center [306, 200] width 586 height 329
click at [153, 292] on div at bounding box center [306, 200] width 586 height 329
click at [207, 184] on div at bounding box center [306, 200] width 586 height 329
click at [191, 163] on div at bounding box center [306, 200] width 586 height 329
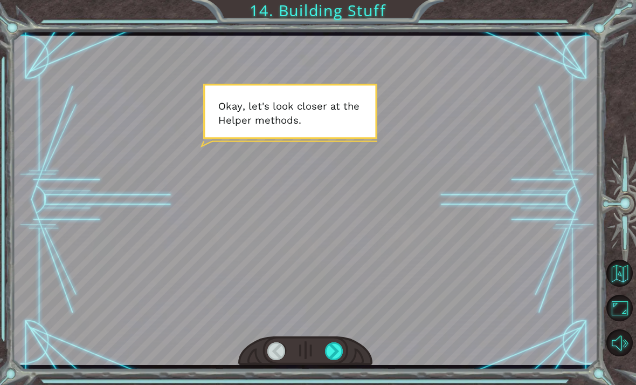
click at [204, 169] on div at bounding box center [306, 200] width 586 height 329
click at [319, 382] on div "Temporary Text O k a y , l e t ' s l o o k c l o s e r a t t h e H e l p e r m …" at bounding box center [318, 192] width 636 height 385
click at [330, 384] on html "Temporary Text O k a y , l e t ' s l o o k c l o s e r a t t h e H e l p e r m …" at bounding box center [318, 192] width 636 height 385
click at [329, 384] on html "Temporary Text O k a y , l e t ' s l o o k c l o s e r a t t h e H e l p e r m …" at bounding box center [318, 192] width 636 height 385
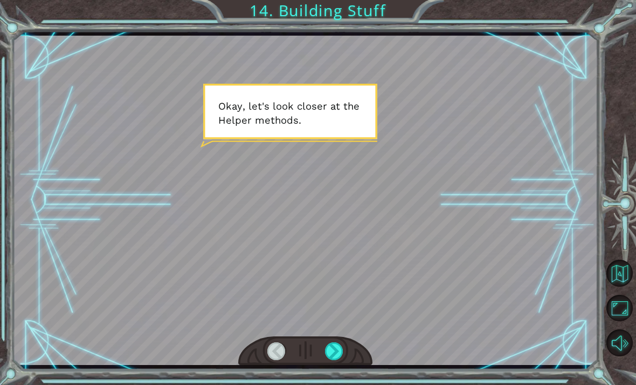
scroll to position [29, 0]
click at [268, 178] on div at bounding box center [306, 200] width 586 height 329
click at [224, 132] on div at bounding box center [306, 200] width 586 height 329
click at [279, 182] on div at bounding box center [306, 200] width 586 height 329
click at [336, 348] on div at bounding box center [334, 351] width 18 height 18
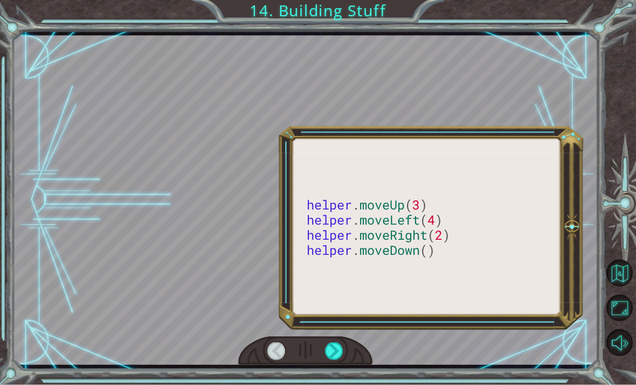
scroll to position [30, 0]
click at [266, 362] on div at bounding box center [305, 351] width 135 height 30
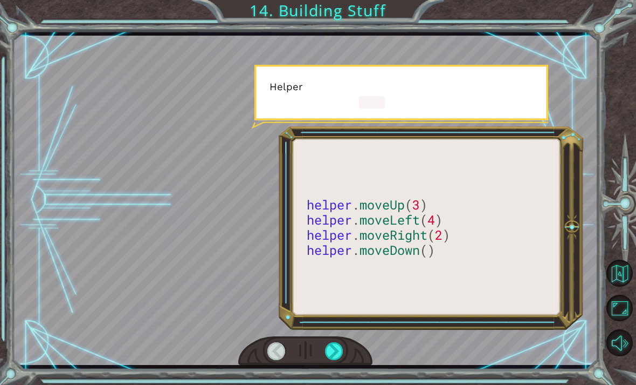
click at [273, 346] on div at bounding box center [277, 351] width 18 height 18
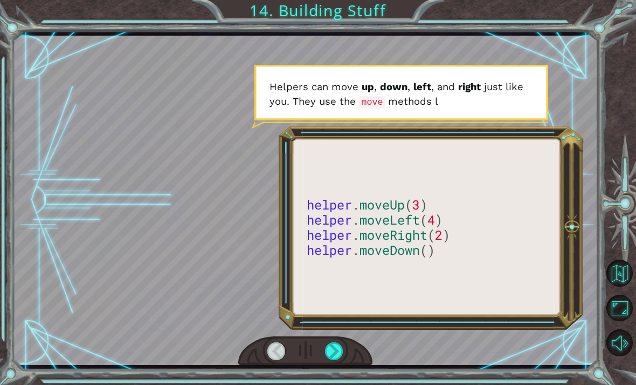
click at [337, 352] on div at bounding box center [334, 351] width 18 height 18
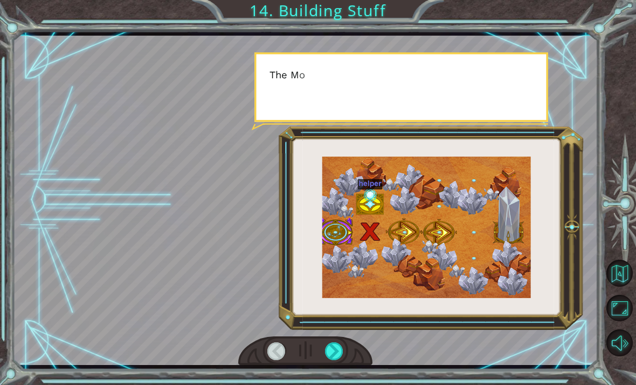
click at [327, 344] on div at bounding box center [334, 351] width 18 height 18
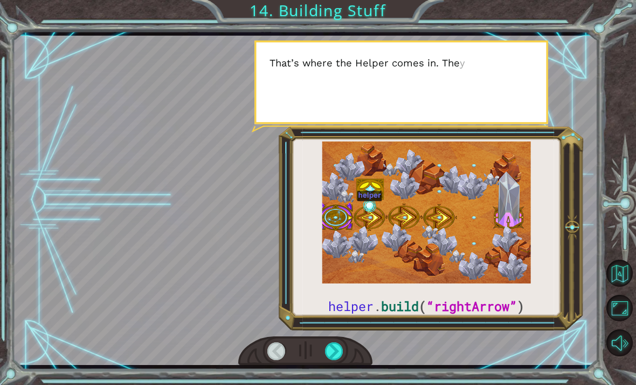
click at [271, 346] on div at bounding box center [277, 351] width 18 height 18
click at [272, 345] on div at bounding box center [277, 351] width 18 height 18
click at [270, 354] on div at bounding box center [277, 351] width 18 height 18
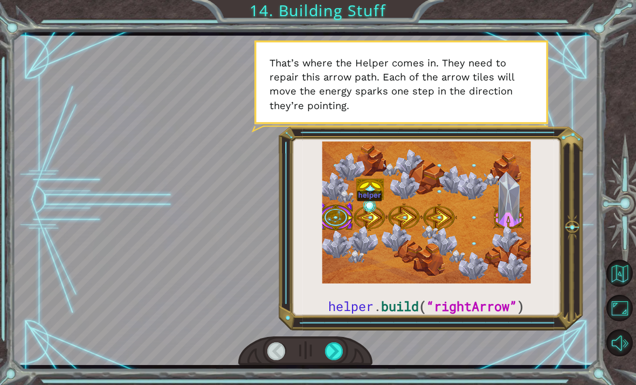
click at [334, 348] on div at bounding box center [334, 351] width 18 height 18
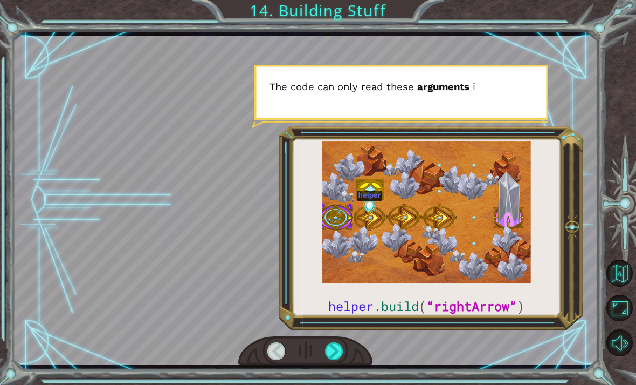
click at [342, 347] on div at bounding box center [334, 351] width 18 height 18
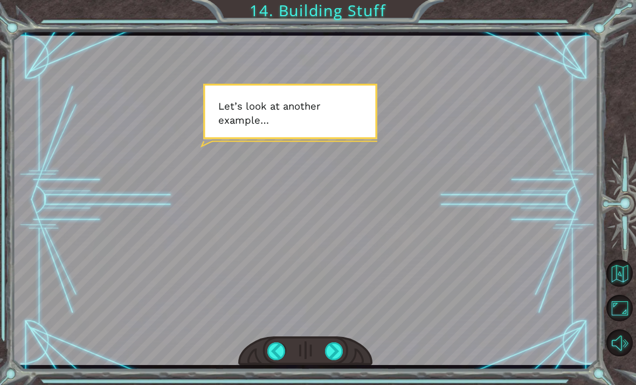
click at [331, 354] on div at bounding box center [334, 351] width 18 height 18
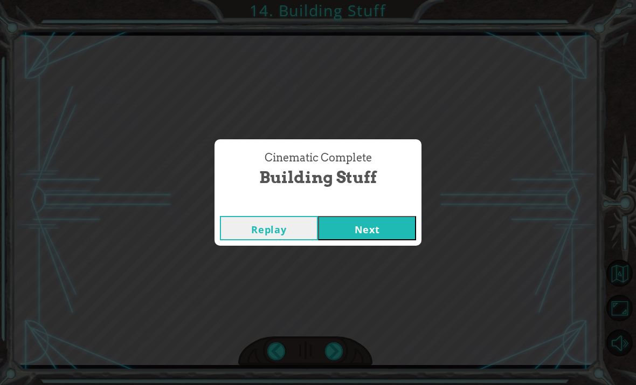
click at [353, 238] on button "Next" at bounding box center [367, 228] width 98 height 24
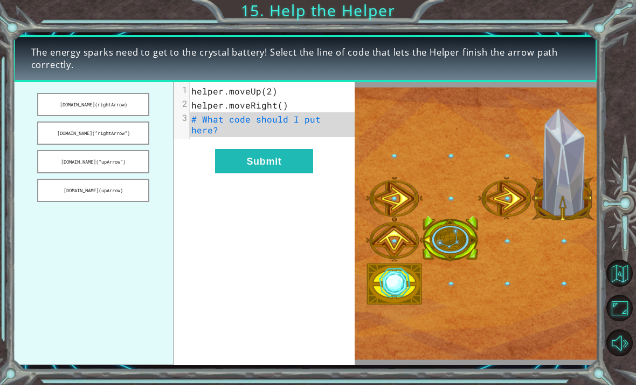
click at [78, 140] on button "[DOMAIN_NAME](“rightArrow”)" at bounding box center [93, 132] width 112 height 23
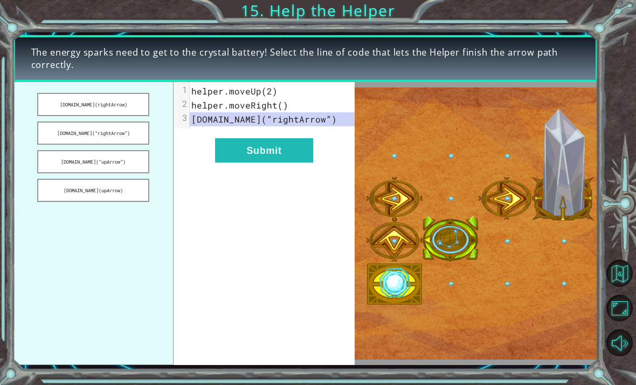
click at [61, 133] on button "[DOMAIN_NAME](“rightArrow”)" at bounding box center [93, 132] width 112 height 23
click at [245, 152] on button "Submit" at bounding box center [264, 150] width 98 height 24
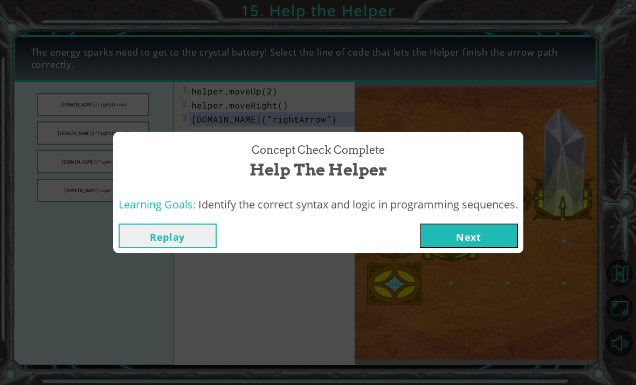
click at [476, 236] on button "Next" at bounding box center [469, 235] width 98 height 24
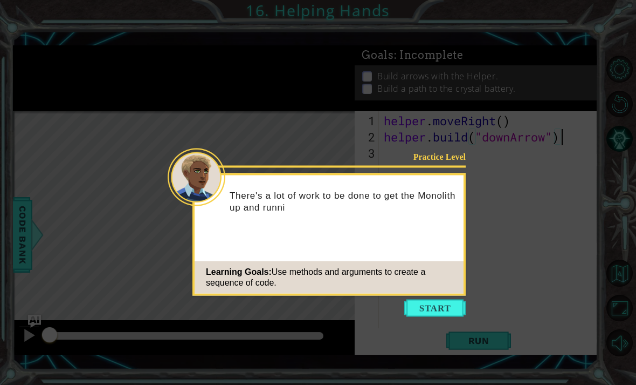
click at [407, 303] on button "Start" at bounding box center [434, 307] width 61 height 17
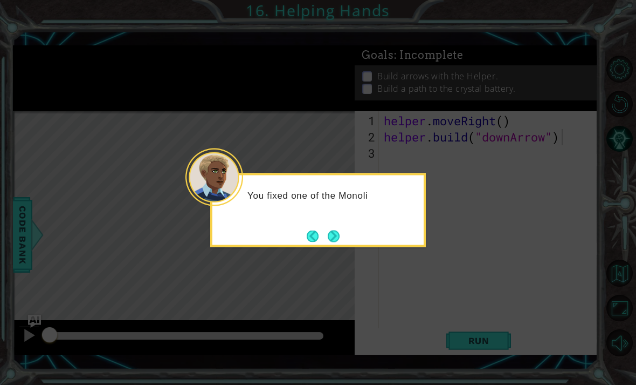
click at [330, 232] on button "Next" at bounding box center [334, 236] width 12 height 12
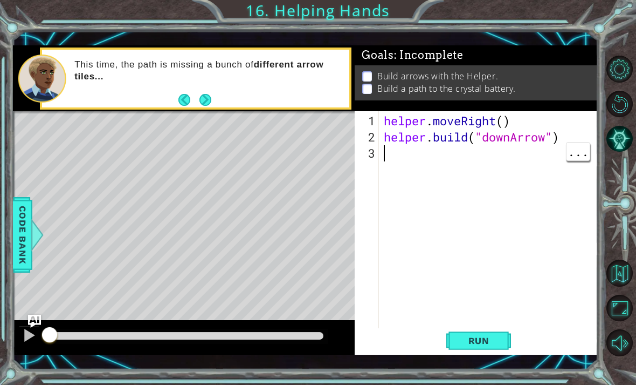
click at [489, 187] on div "helper . moveRight ( ) helper . build ( "downArrow" )" at bounding box center [492, 242] width 220 height 259
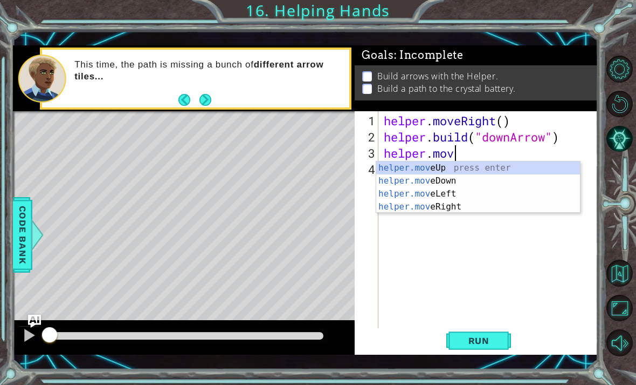
scroll to position [0, 3]
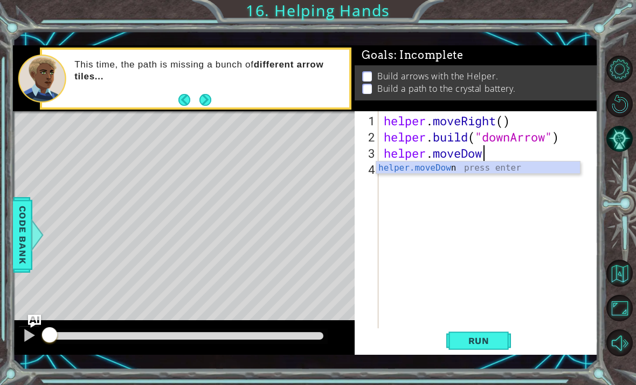
type textarea "helper.moveDown"
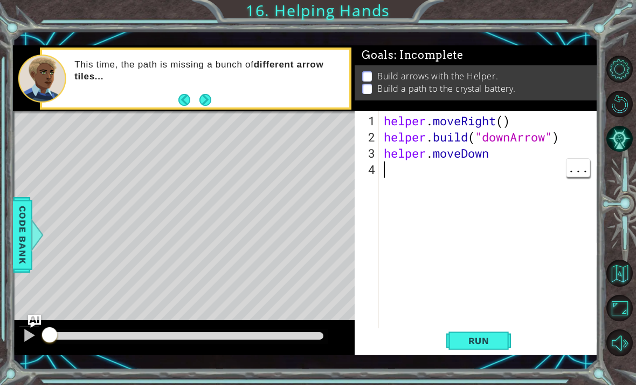
scroll to position [0, 0]
click at [503, 172] on div "helper . moveRight ( ) helper . build ( "downArrow" ) helper . [GEOGRAPHIC_DATA]" at bounding box center [492, 242] width 220 height 259
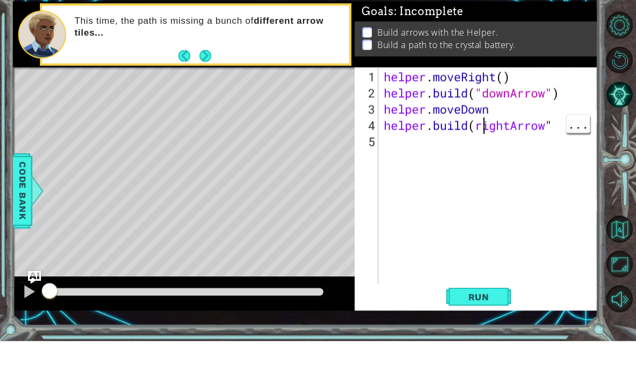
click at [482, 120] on div "helper . moveRight ( ) helper . build ( "downArrow" ) helper . moveDown helper …" at bounding box center [492, 242] width 220 height 259
click at [480, 130] on div "helper . moveRight ( ) helper . build ( "downArrow" ) helper . moveDown helper …" at bounding box center [492, 242] width 220 height 259
type textarea "[DOMAIN_NAME]("rightArrow""
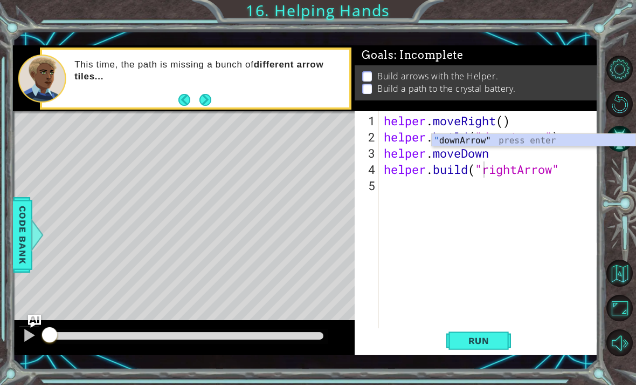
scroll to position [0, 0]
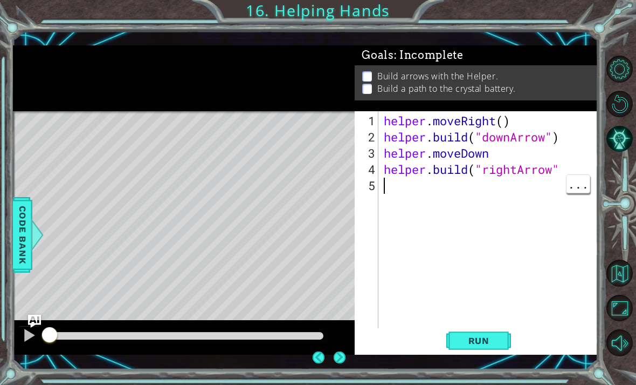
click at [461, 184] on div "helper . moveRight ( ) helper . build ( "downArrow" ) helper . moveDown helper …" at bounding box center [492, 242] width 220 height 259
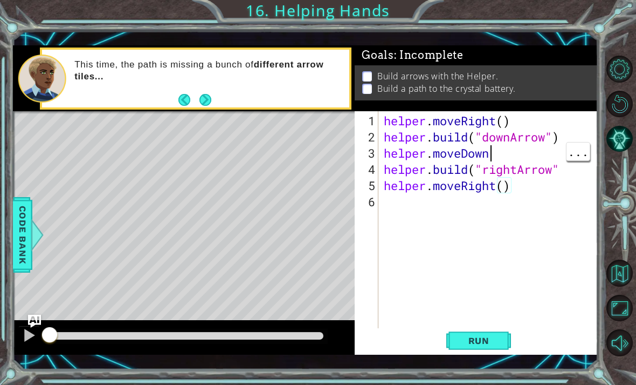
scroll to position [0, 4]
click at [514, 153] on div "helper . moveRight ( ) helper . build ( "downArrow" ) helper . moveDown helper …" at bounding box center [492, 242] width 220 height 259
type textarea "helper.moveDown()"
click at [481, 206] on div "helper . moveRight ( ) helper . build ( "downArrow" ) helper . moveDown ( ) hel…" at bounding box center [492, 242] width 220 height 259
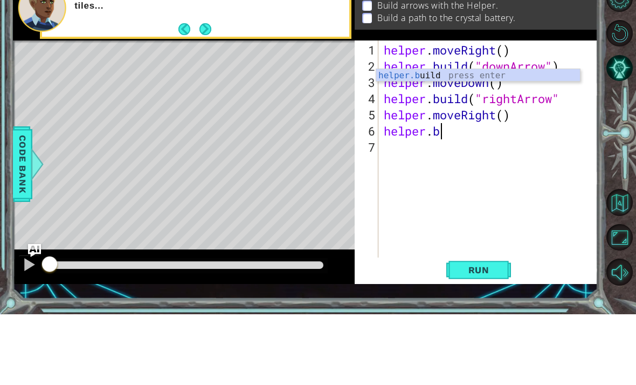
scroll to position [0, 2]
click at [530, 140] on div "helper.b uild press enter" at bounding box center [478, 159] width 204 height 39
type textarea "[DOMAIN_NAME]("rightArrow")"
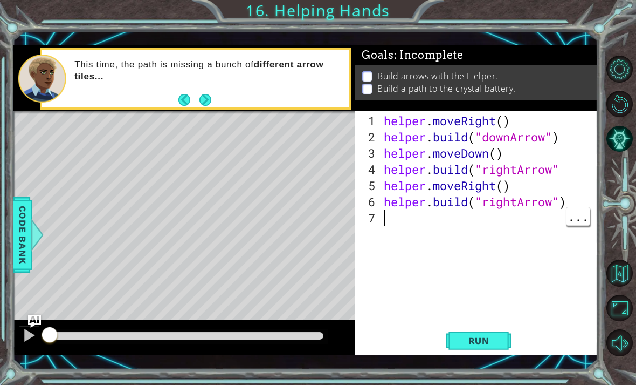
scroll to position [0, 0]
click at [482, 218] on div "helper . moveRight ( ) helper . build ( "downArrow" ) helper . moveDown ( ) hel…" at bounding box center [492, 242] width 220 height 259
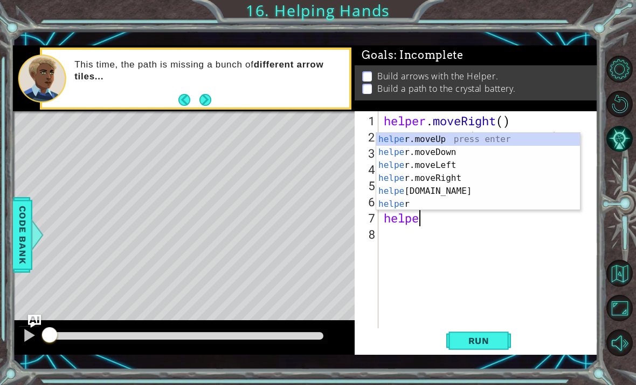
scroll to position [0, 2]
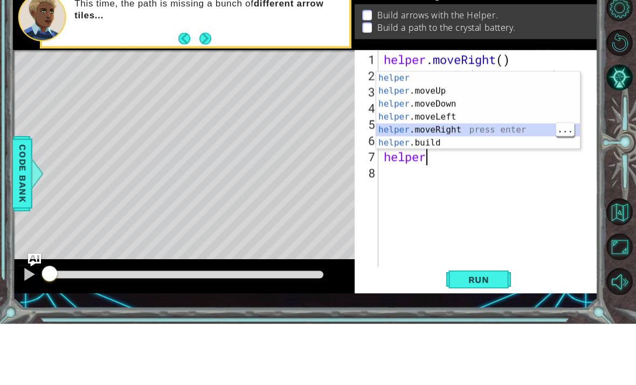
click at [516, 133] on div "helper press enter helper .moveUp press enter helper .moveDown press enter help…" at bounding box center [478, 185] width 204 height 104
type textarea "helper.moveRight(1)"
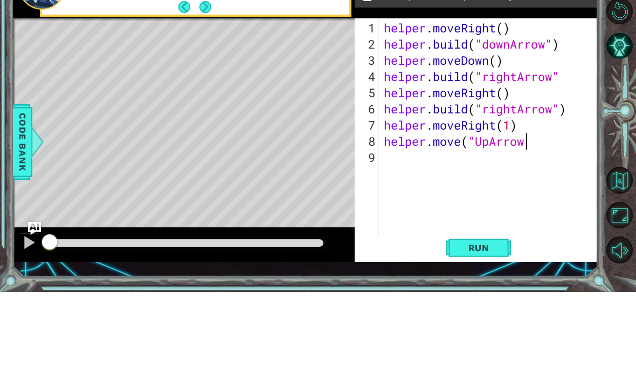
scroll to position [0, 6]
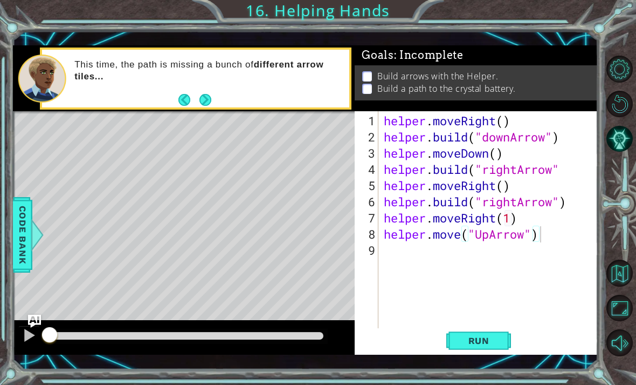
click at [490, 344] on span "Run" at bounding box center [479, 340] width 43 height 11
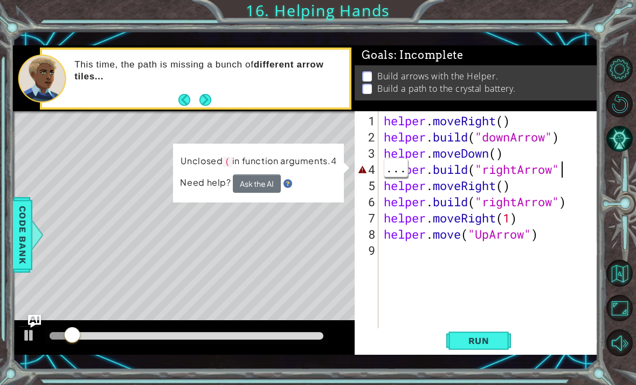
click at [571, 170] on div "helper . moveRight ( ) helper . build ( "downArrow" ) helper . moveDown ( ) hel…" at bounding box center [492, 242] width 220 height 259
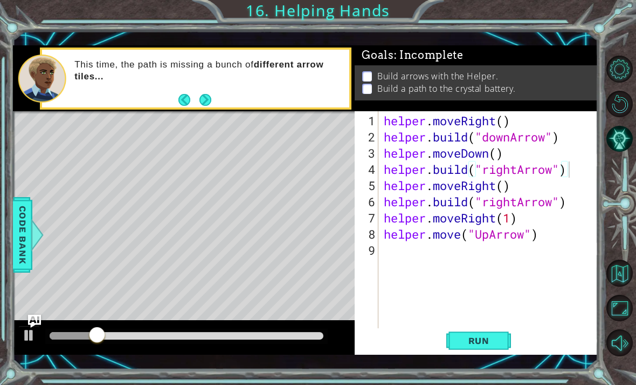
click at [497, 342] on span "Run" at bounding box center [479, 340] width 43 height 11
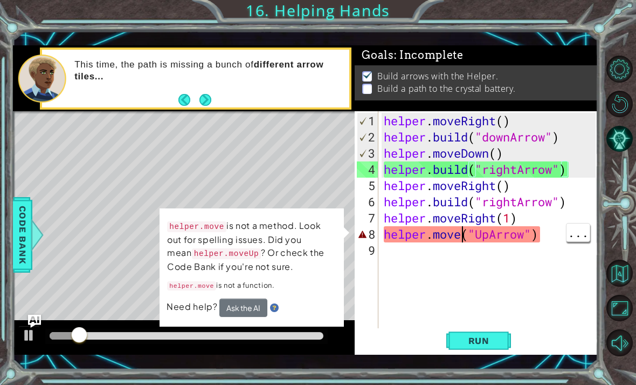
scroll to position [0, 6]
click at [463, 235] on div "helper . moveRight ( ) helper . build ( "downArrow" ) helper . moveDown ( ) hel…" at bounding box center [492, 242] width 220 height 259
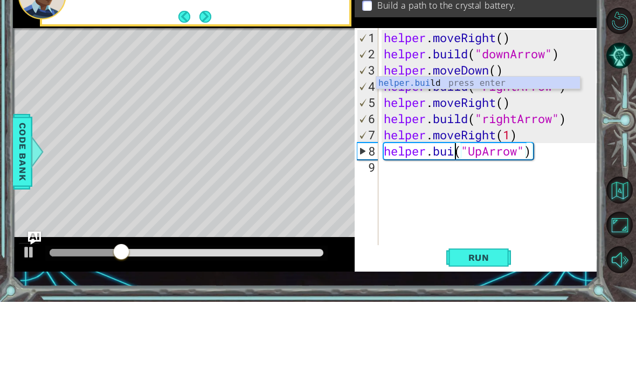
scroll to position [0, 4]
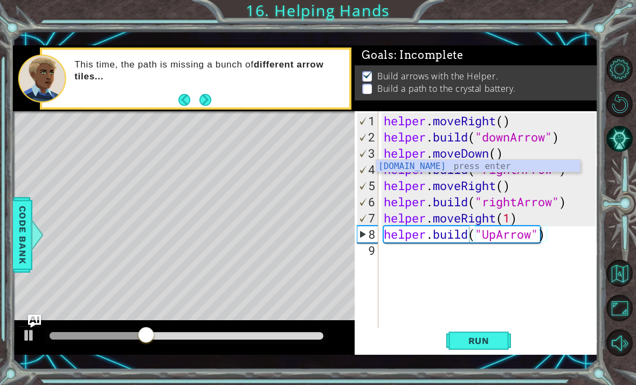
click at [492, 339] on span "Run" at bounding box center [479, 340] width 43 height 11
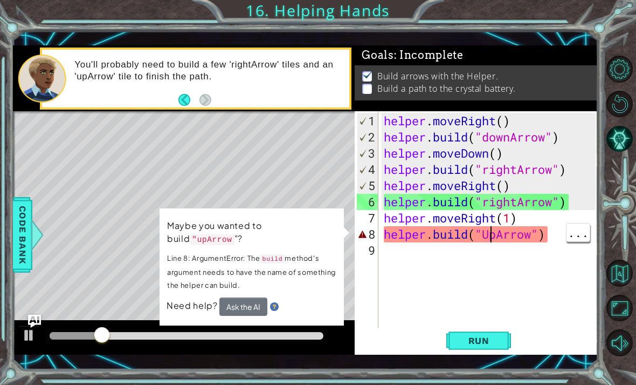
click at [492, 236] on div "helper . moveRight ( ) helper . build ( "downArrow" ) helper . moveDown ( ) hel…" at bounding box center [492, 242] width 220 height 259
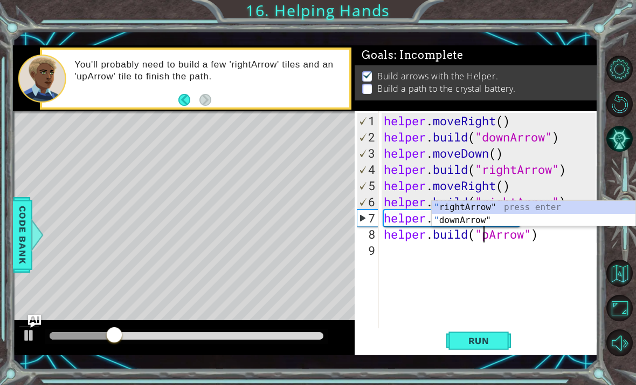
scroll to position [0, 5]
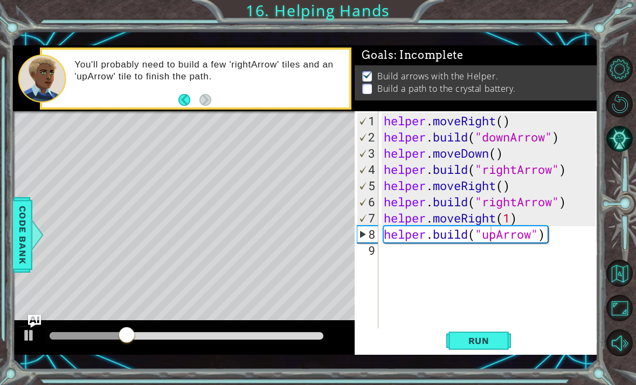
type textarea "[DOMAIN_NAME]("upArrow")"
click at [497, 337] on span "Run" at bounding box center [479, 340] width 43 height 11
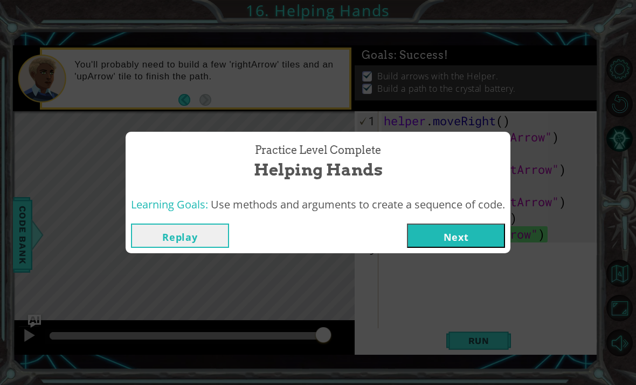
click at [426, 218] on div "Replay Next" at bounding box center [318, 235] width 385 height 35
click at [420, 224] on button "Next" at bounding box center [456, 235] width 98 height 24
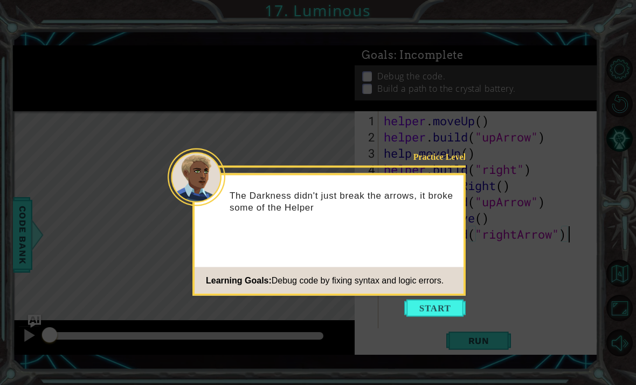
click at [416, 311] on button "Start" at bounding box center [434, 307] width 61 height 17
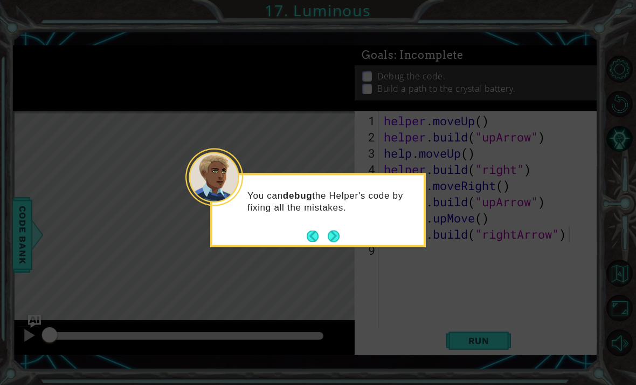
click at [332, 235] on button "Next" at bounding box center [334, 236] width 12 height 12
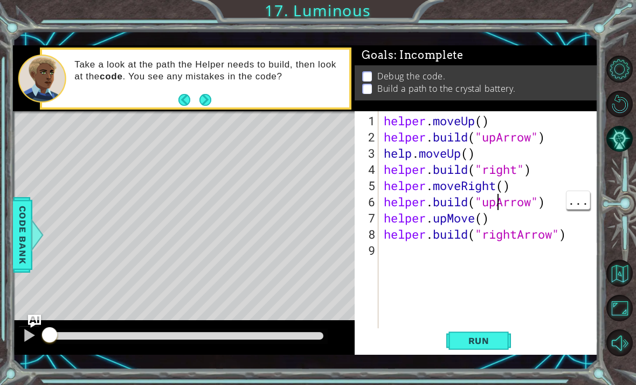
click at [498, 236] on div "helper . moveUp ( ) helper . build ( "upArrow" ) help . moveUp ( ) helper . bui…" at bounding box center [492, 242] width 220 height 259
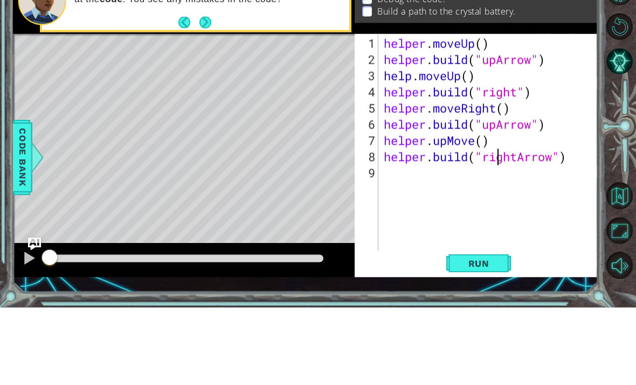
click at [496, 124] on div "helper . moveUp ( ) helper . build ( "upArrow" ) help . moveUp ( ) helper . bui…" at bounding box center [492, 242] width 220 height 259
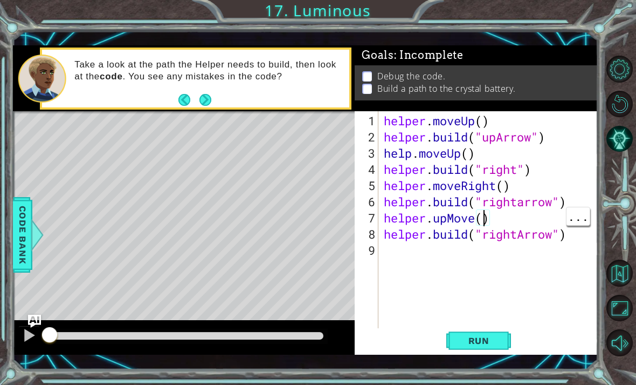
scroll to position [0, 4]
click at [519, 165] on div "helper . moveUp ( ) helper . build ( "upArrow" ) help . moveUp ( ) helper . bui…" at bounding box center [492, 242] width 220 height 259
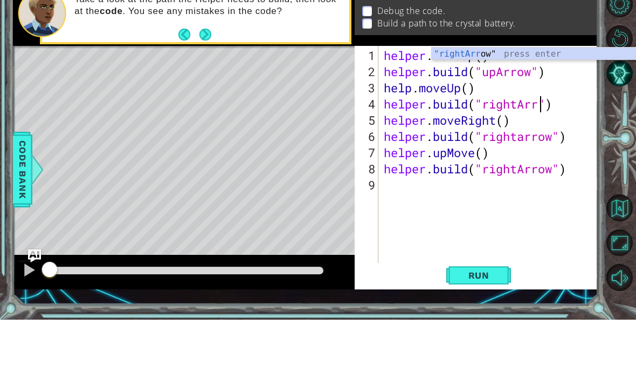
scroll to position [0, 8]
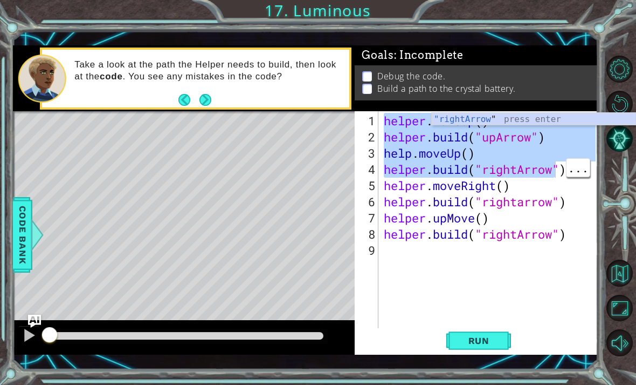
click at [529, 237] on div "helper . moveUp ( ) helper . build ( "upArrow" ) help . moveUp ( ) helper . bui…" at bounding box center [492, 242] width 220 height 259
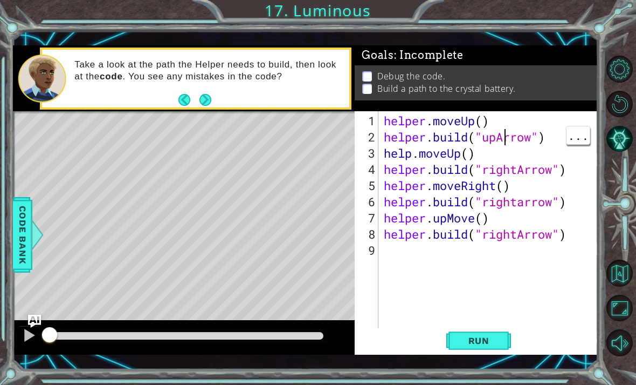
scroll to position [0, 7]
click at [505, 133] on div "helper . moveUp ( ) helper . build ( "upArrow" ) help . moveUp ( ) helper . bui…" at bounding box center [492, 242] width 220 height 259
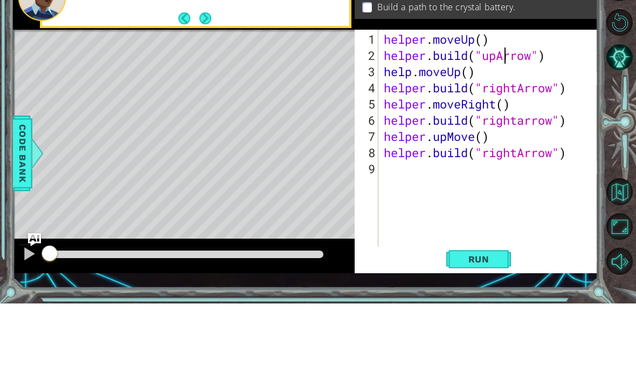
click at [520, 128] on div "helper . moveUp ( ) helper . build ( "upArrow" ) help . moveUp ( ) helper . bui…" at bounding box center [492, 242] width 220 height 259
click at [521, 124] on div "helper . moveUp ( ) helper . build ( "upArrow" ) help . moveUp ( ) helper . bui…" at bounding box center [492, 242] width 220 height 259
click at [530, 123] on div "helper . moveUp ( ) helper . build ( "upArrow" ) help . moveUp ( ) helper . bui…" at bounding box center [492, 242] width 220 height 259
click at [523, 128] on div "helper . moveUp ( ) helper . build ( "upArrow" ) help . moveUp ( ) helper . bui…" at bounding box center [492, 242] width 220 height 259
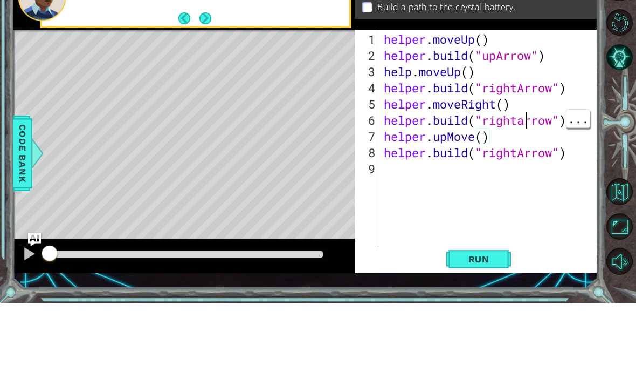
click at [527, 120] on div "helper . moveUp ( ) helper . build ( "upArrow" ) help . moveUp ( ) helper . bui…" at bounding box center [492, 242] width 220 height 259
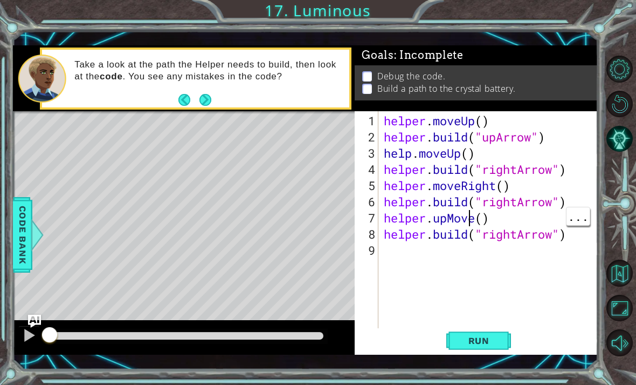
click at [471, 217] on div "helper . moveUp ( ) helper . build ( "upArrow" ) help . moveUp ( ) helper . bui…" at bounding box center [492, 242] width 220 height 259
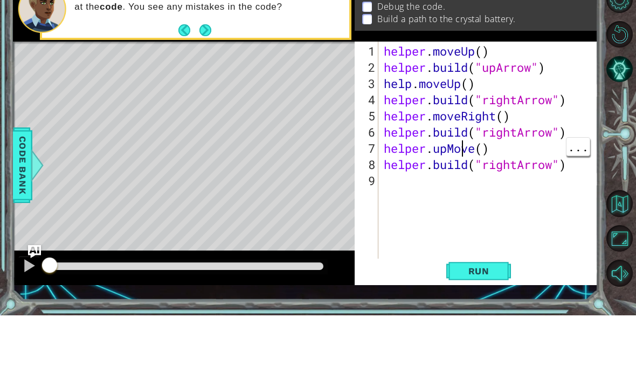
click at [464, 149] on div "helper . moveUp ( ) helper . build ( "upArrow" ) help . moveUp ( ) helper . bui…" at bounding box center [492, 242] width 220 height 259
click at [465, 147] on div "helper . moveUp ( ) helper . build ( "upArrow" ) help . moveUp ( ) helper . bui…" at bounding box center [492, 242] width 220 height 259
click at [464, 150] on div "helper . moveUp ( ) helper . build ( "upArrow" ) help . moveUp ( ) helper . bui…" at bounding box center [492, 242] width 220 height 259
click at [468, 145] on div "helper . moveUp ( ) helper . build ( "upArrow" ) help . moveUp ( ) helper . bui…" at bounding box center [492, 242] width 220 height 259
click at [465, 148] on div "helper . moveUp ( ) helper . build ( "upArrow" ) help . moveUp ( ) helper . bui…" at bounding box center [492, 242] width 220 height 259
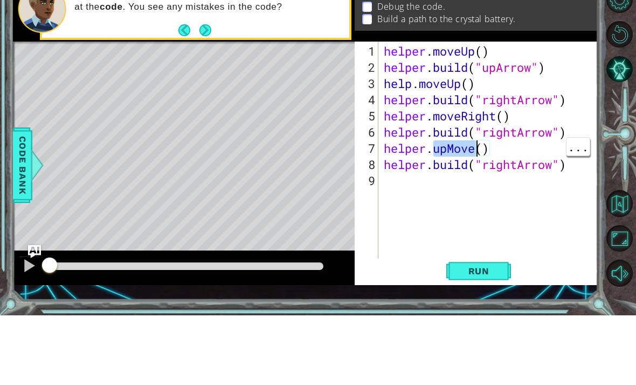
scroll to position [0, 2]
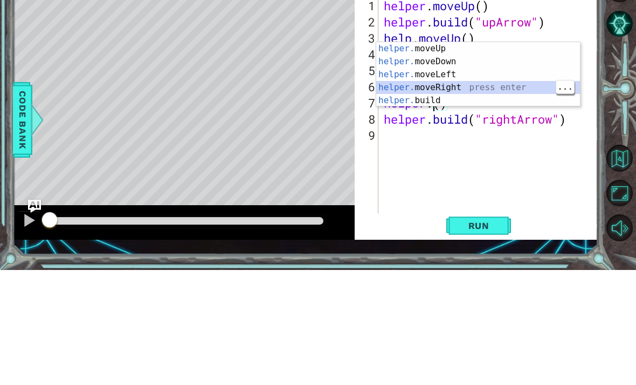
click at [515, 157] on div "helper. moveUp press enter helper. moveDown press enter helper. moveLeft press …" at bounding box center [478, 202] width 204 height 91
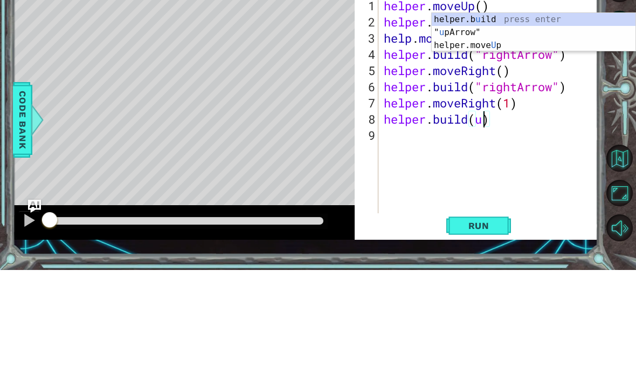
scroll to position [0, 5]
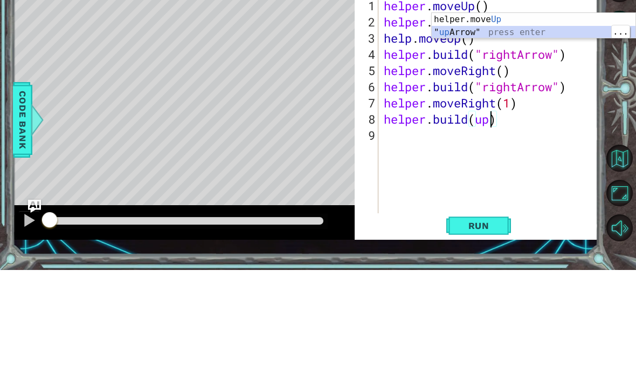
click at [555, 128] on div "helper.move Up press enter " up Arrow" press enter" at bounding box center [534, 154] width 204 height 52
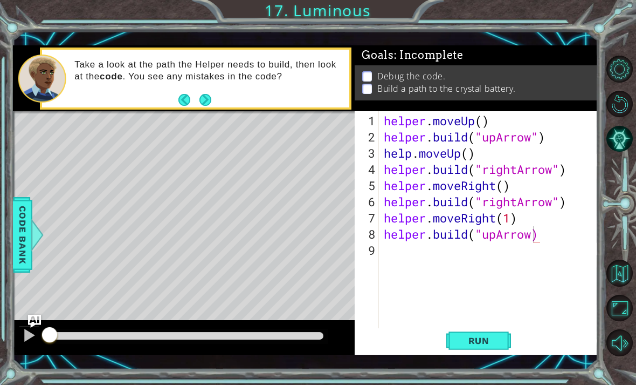
click at [487, 337] on span "Run" at bounding box center [479, 340] width 43 height 11
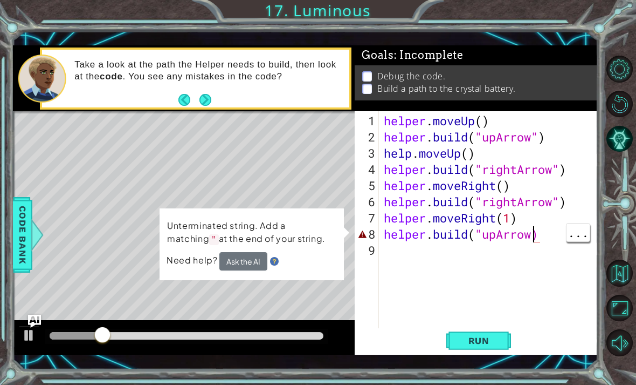
click at [534, 237] on div "helper . moveUp ( ) helper . build ( "upArrow" ) help . moveUp ( ) helper . bui…" at bounding box center [492, 242] width 220 height 259
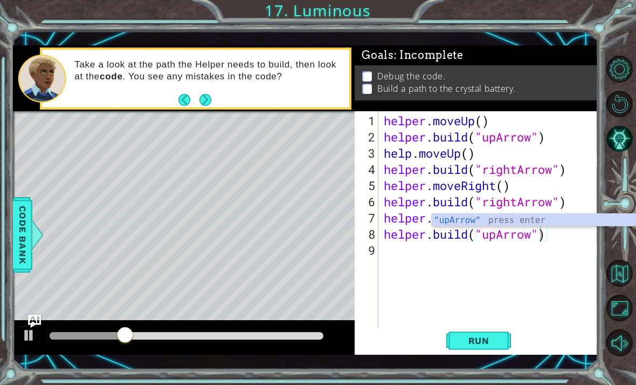
click at [492, 334] on button "Run" at bounding box center [479, 340] width 65 height 24
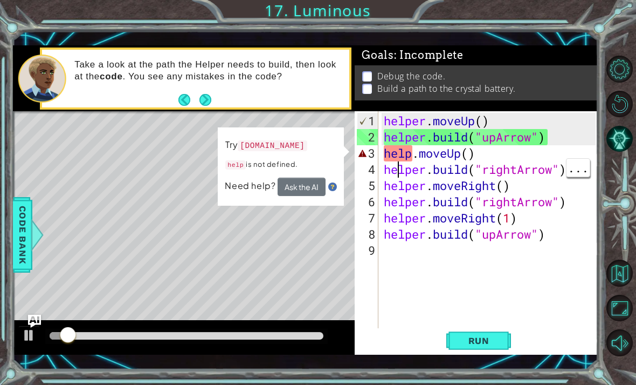
scroll to position [0, 4]
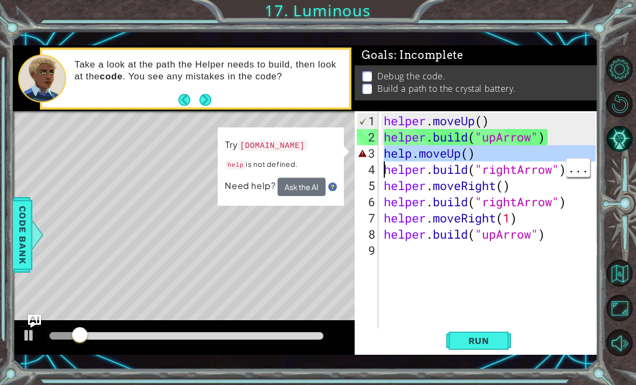
click at [415, 150] on div "helper . moveUp ( ) helper . build ( "upArrow" ) help . moveUp ( ) helper . bui…" at bounding box center [492, 242] width 220 height 259
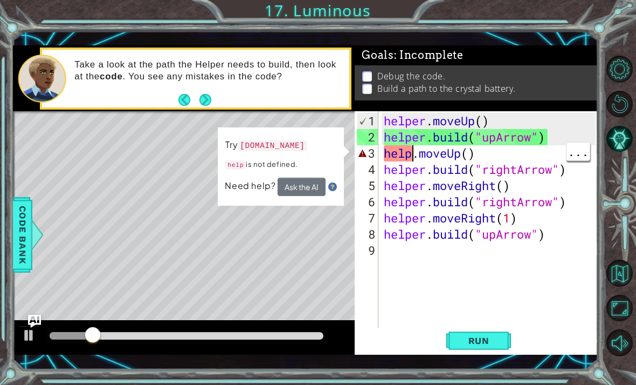
type textarea "helper.moveUp()"
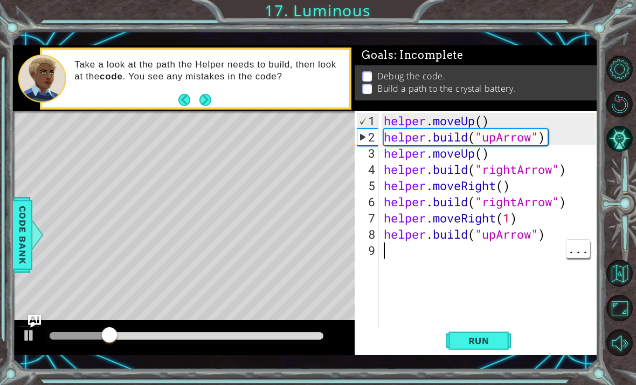
scroll to position [0, 0]
click at [484, 347] on button "Run" at bounding box center [479, 340] width 65 height 24
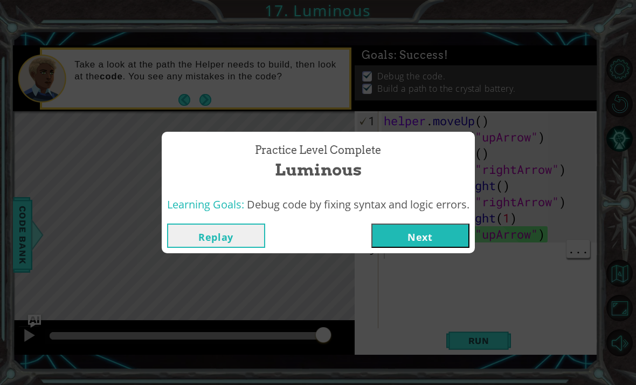
click at [450, 232] on button "Next" at bounding box center [421, 235] width 98 height 24
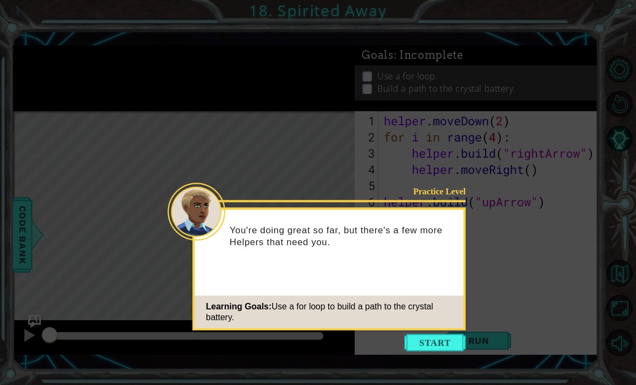
click at [437, 334] on button "Start" at bounding box center [434, 342] width 61 height 17
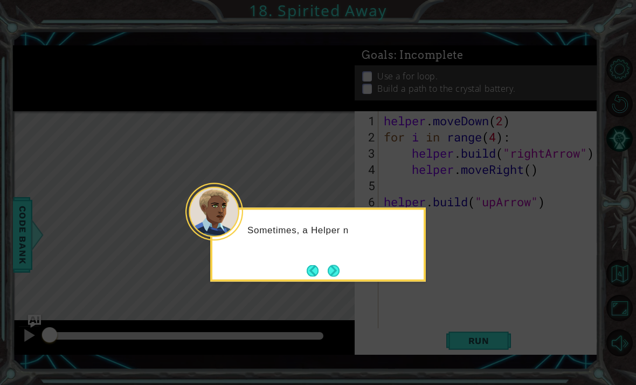
click at [331, 264] on button "Next" at bounding box center [334, 270] width 12 height 12
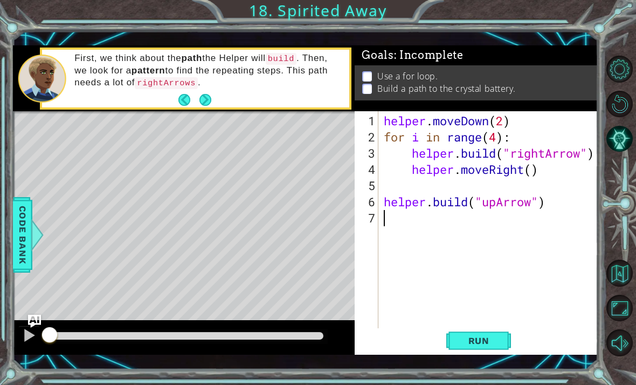
click at [204, 101] on button "Next" at bounding box center [206, 100] width 12 height 12
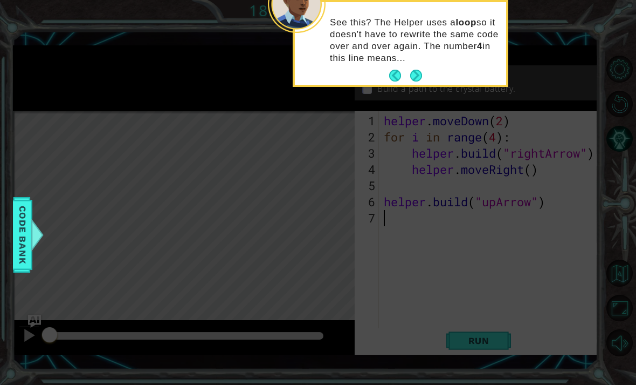
click at [410, 70] on button "Next" at bounding box center [416, 76] width 12 height 12
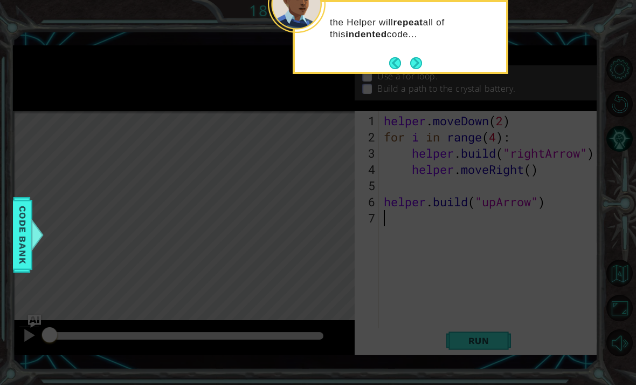
click at [419, 57] on button "Next" at bounding box center [416, 63] width 12 height 12
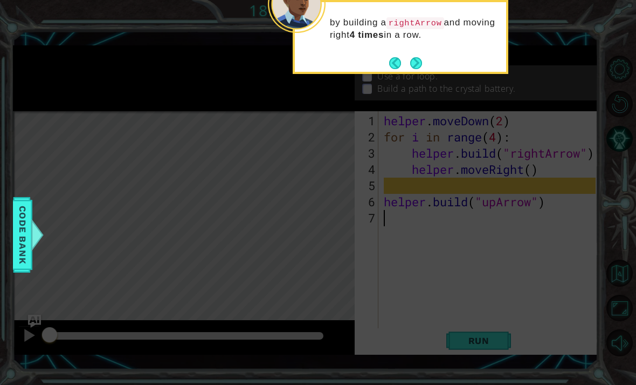
click at [420, 59] on button "Next" at bounding box center [416, 63] width 12 height 12
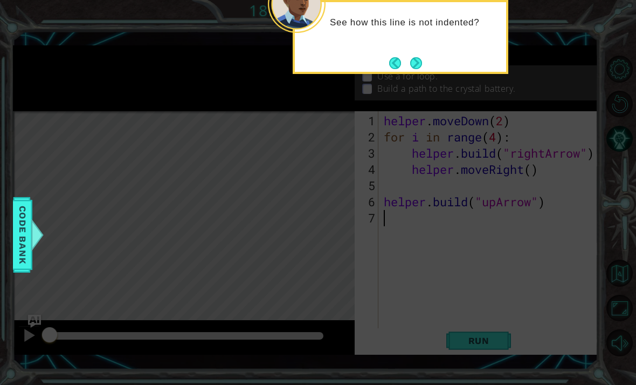
click at [431, 49] on div "See how this line is not indented?" at bounding box center [400, 27] width 211 height 43
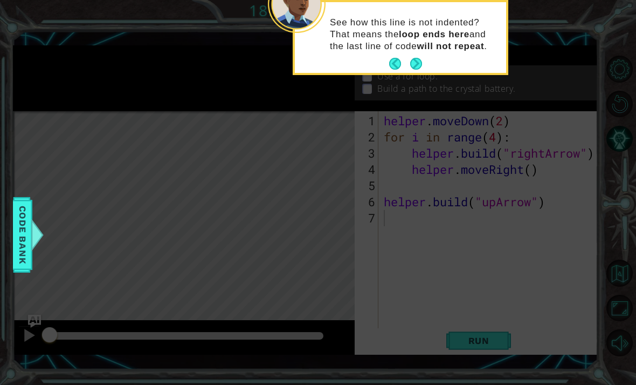
click at [418, 60] on button "Next" at bounding box center [416, 64] width 12 height 12
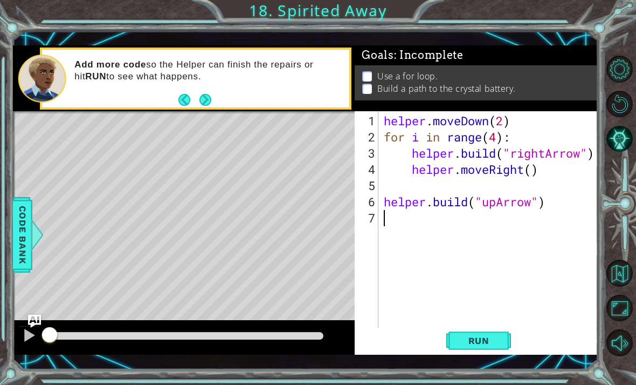
click at [211, 94] on button "Next" at bounding box center [206, 100] width 12 height 12
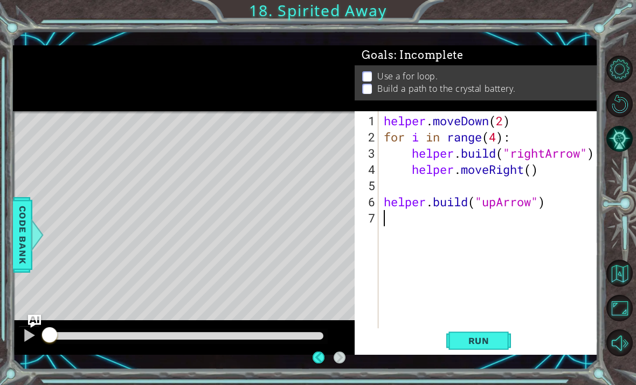
click at [433, 266] on div "helper . moveDown ( 2 ) for i in range ( 4 ) : helper . build ( "rightArrow" ) …" at bounding box center [492, 242] width 220 height 259
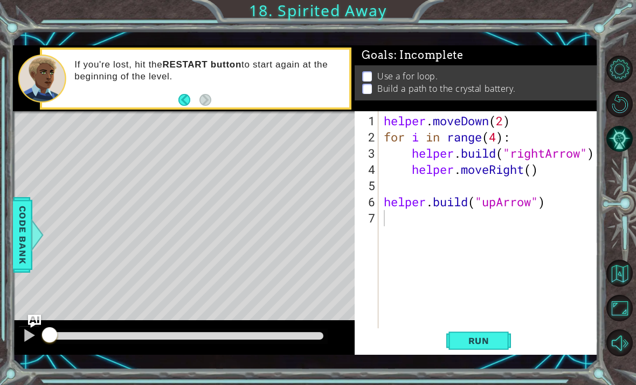
click at [497, 332] on button "Run" at bounding box center [479, 340] width 65 height 24
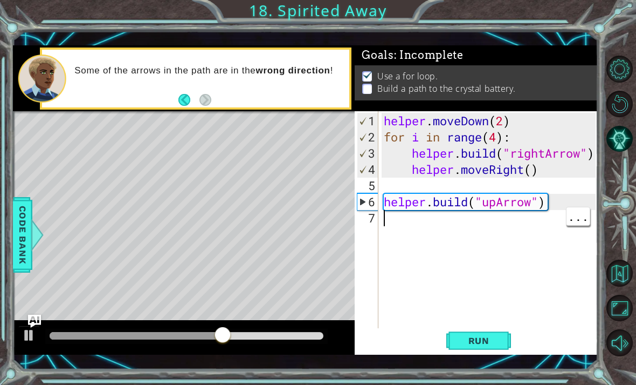
click at [497, 227] on div "helper . moveDown ( 2 ) for i in range ( 4 ) : helper . build ( "rightArrow" ) …" at bounding box center [492, 242] width 220 height 259
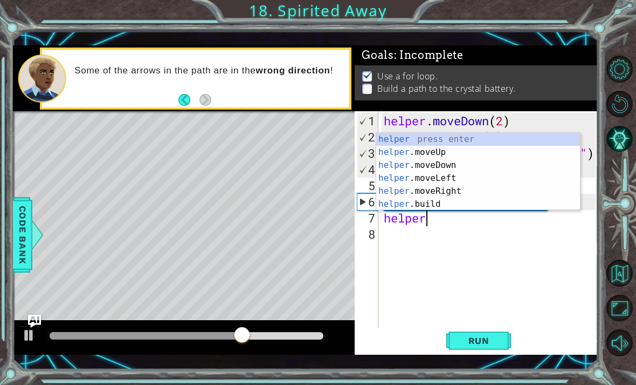
scroll to position [0, 2]
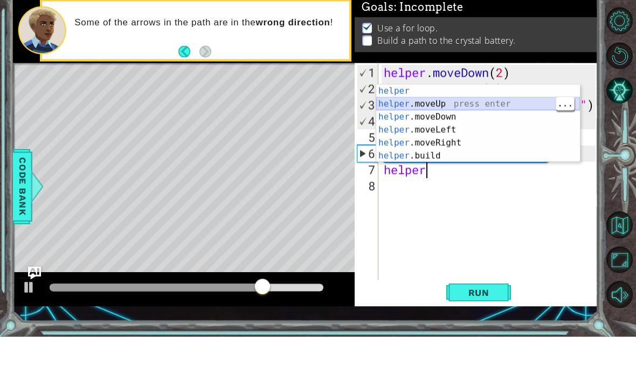
click at [513, 133] on div "helper press enter helper .moveUp press enter helper .moveDown press enter help…" at bounding box center [478, 185] width 204 height 104
type textarea "helper.moveUp(1)"
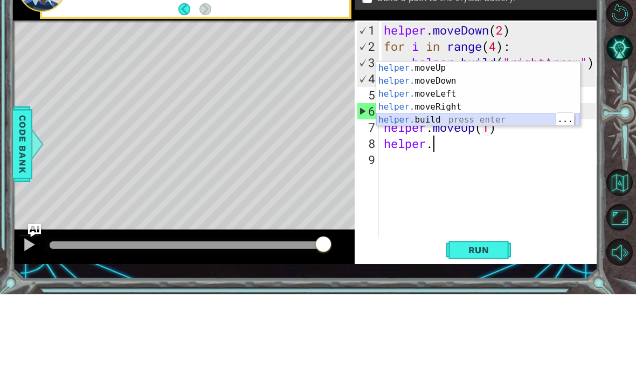
click at [509, 152] on div "helper. moveUp press enter helper. moveDown press enter helper. moveLeft press …" at bounding box center [478, 197] width 204 height 91
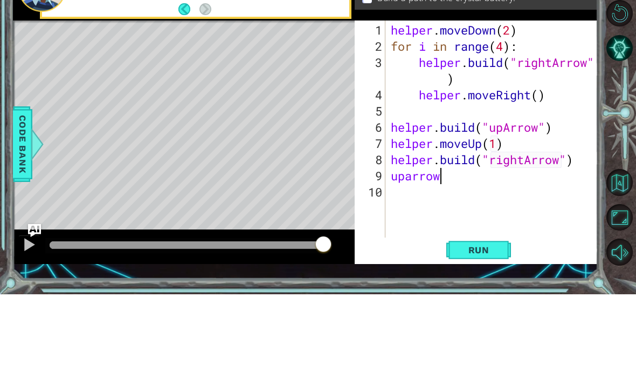
scroll to position [35, 0]
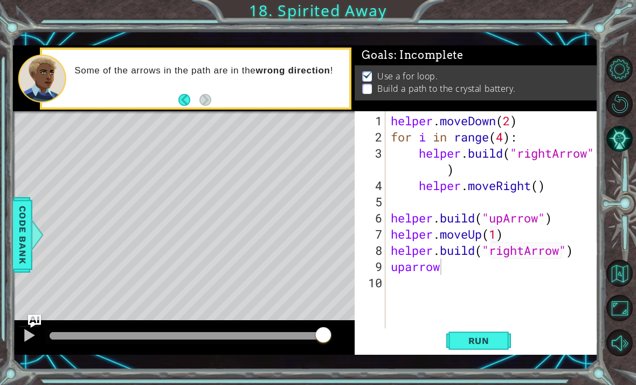
click at [486, 344] on span "Run" at bounding box center [479, 340] width 43 height 11
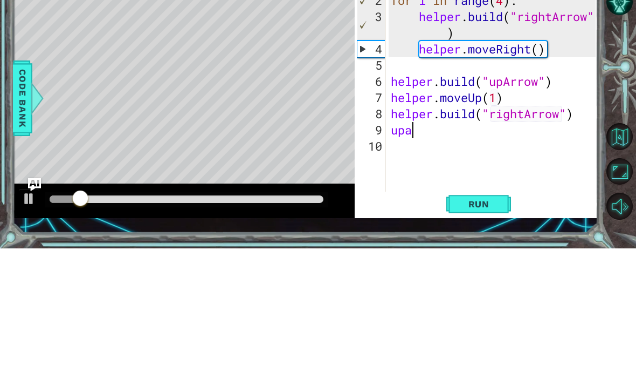
scroll to position [0, 0]
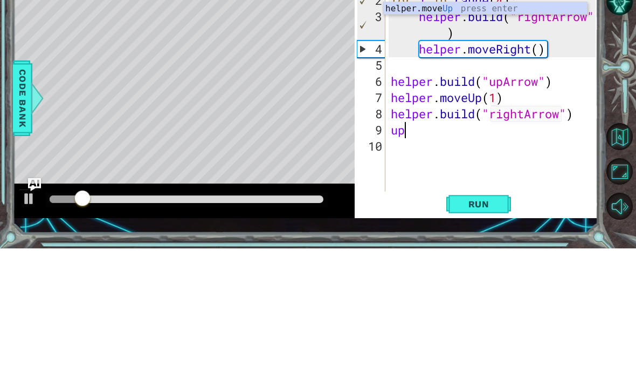
type textarea "u"
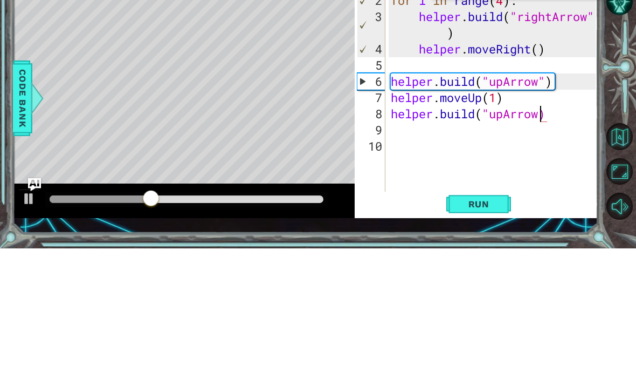
scroll to position [0, 7]
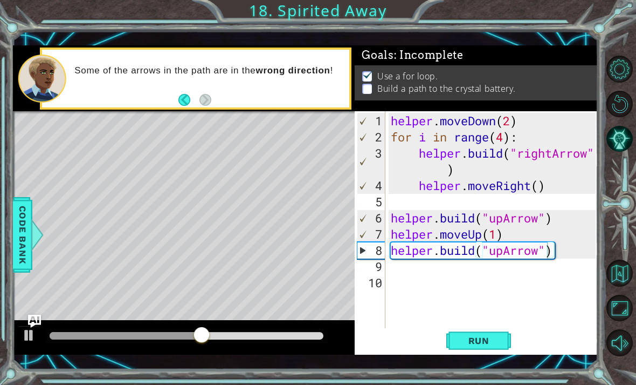
click at [493, 336] on span "Run" at bounding box center [479, 340] width 43 height 11
click at [488, 332] on button "Run" at bounding box center [479, 340] width 65 height 24
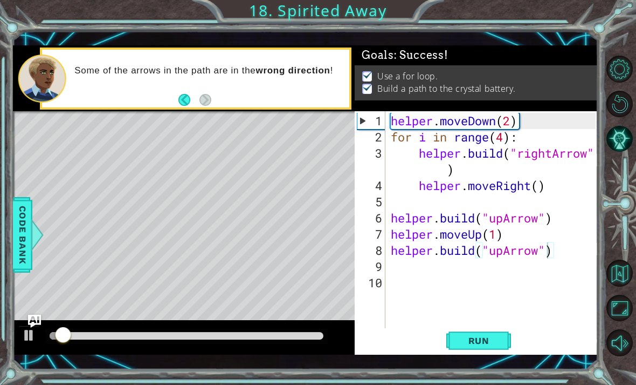
click at [482, 335] on span "Run" at bounding box center [479, 340] width 43 height 11
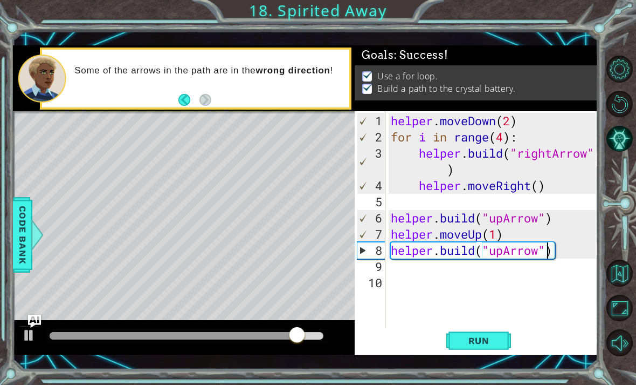
click at [478, 344] on span "Run" at bounding box center [479, 340] width 43 height 11
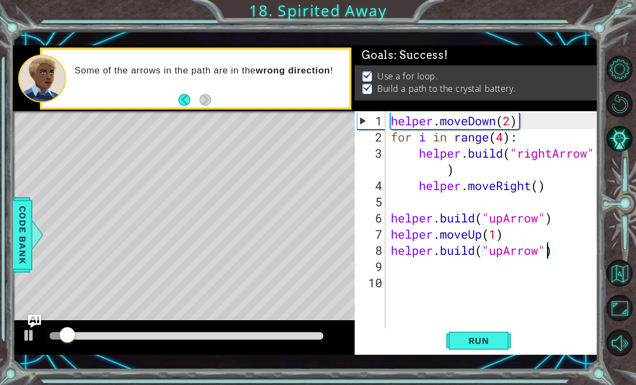
click at [162, 79] on div "Some of the arrows in the path are in the wrong direction !" at bounding box center [208, 78] width 283 height 38
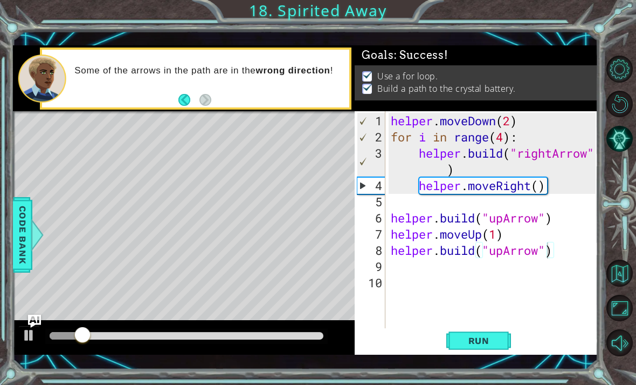
click at [33, 325] on img "Ask AI" at bounding box center [34, 320] width 13 height 13
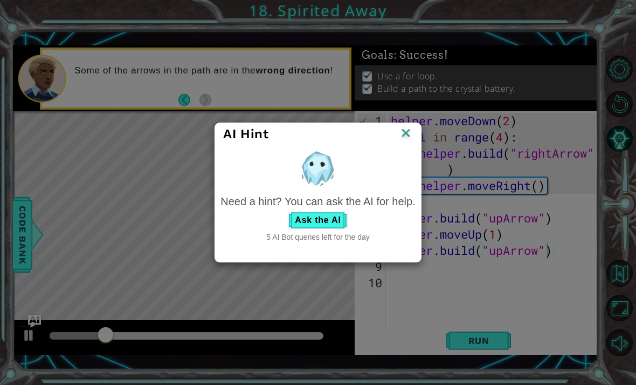
click at [297, 226] on button "Ask the AI" at bounding box center [318, 219] width 60 height 17
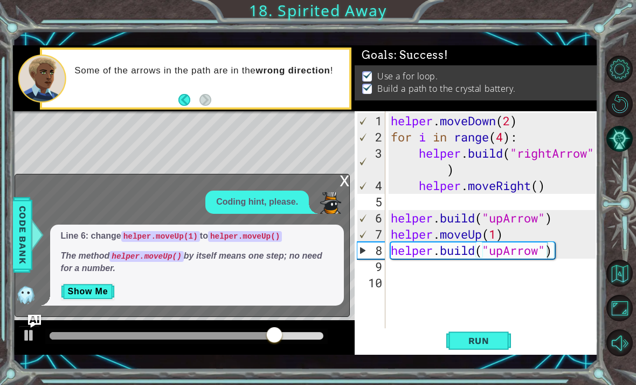
scroll to position [0, 5]
click at [497, 230] on div "helper . moveDown ( 2 ) for i in range ( 4 ) : helper . build ( "rightArrow" ) …" at bounding box center [495, 242] width 213 height 259
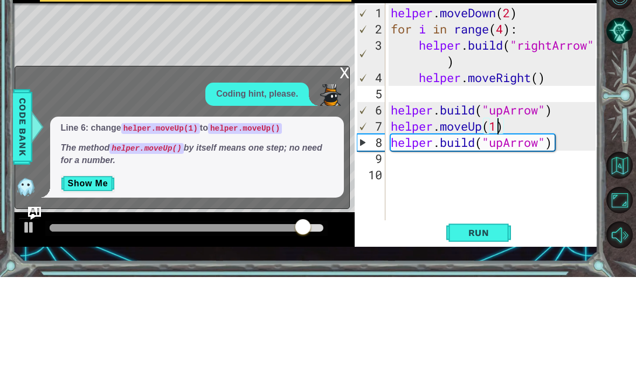
type textarea "helper.moveUp()"
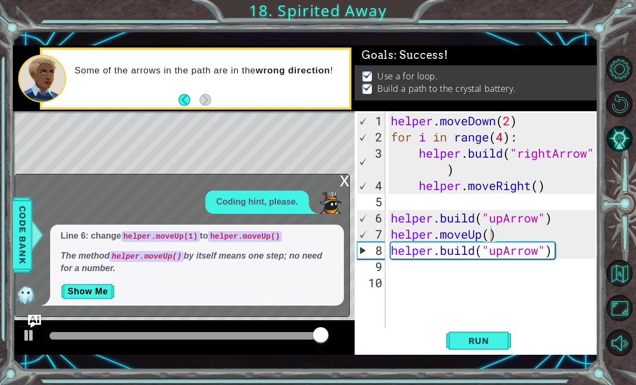
click at [485, 338] on span "Run" at bounding box center [479, 340] width 43 height 11
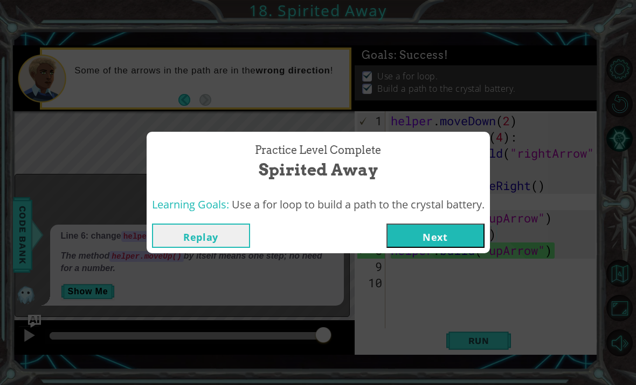
click at [463, 233] on button "Next" at bounding box center [436, 235] width 98 height 24
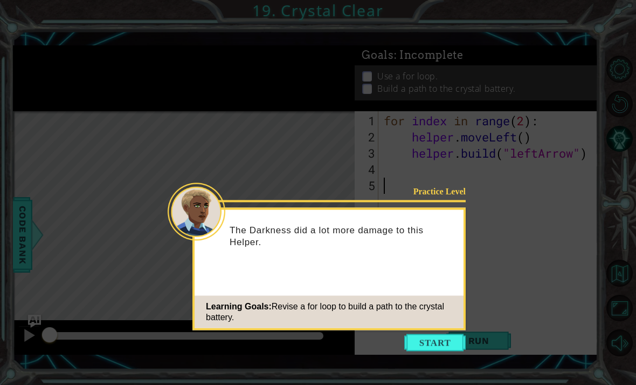
click at [435, 334] on button "Start" at bounding box center [434, 342] width 61 height 17
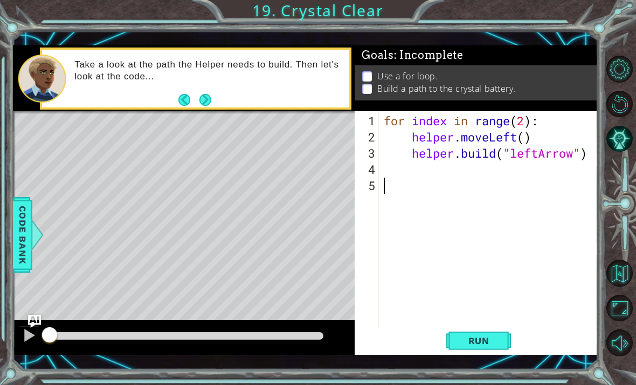
click at [201, 106] on button "Next" at bounding box center [206, 100] width 12 height 12
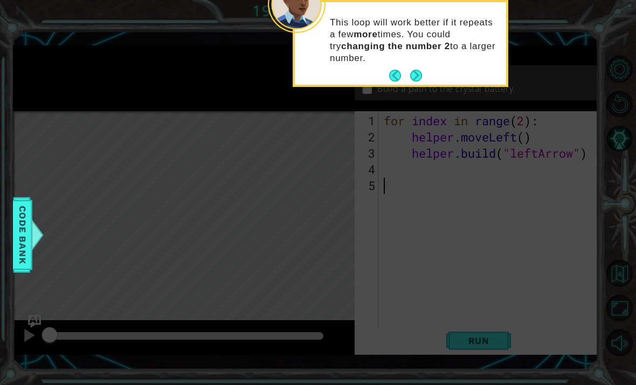
click at [420, 76] on button "Next" at bounding box center [416, 76] width 12 height 12
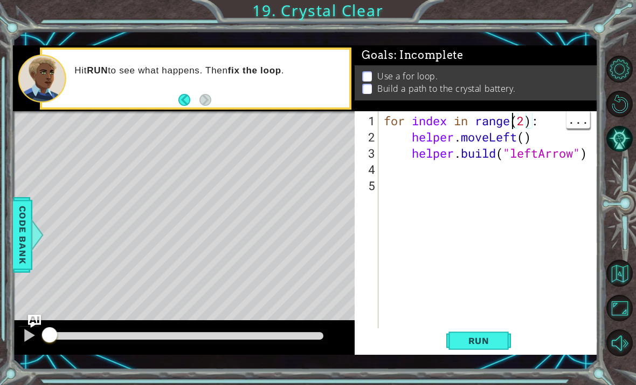
click at [526, 118] on div "for index in range ( 2 ) : helper . moveLeft ( ) helper . build ( "leftArrow" )" at bounding box center [492, 242] width 220 height 259
type textarea "for index in range(4):"
click at [491, 338] on span "Run" at bounding box center [479, 340] width 43 height 11
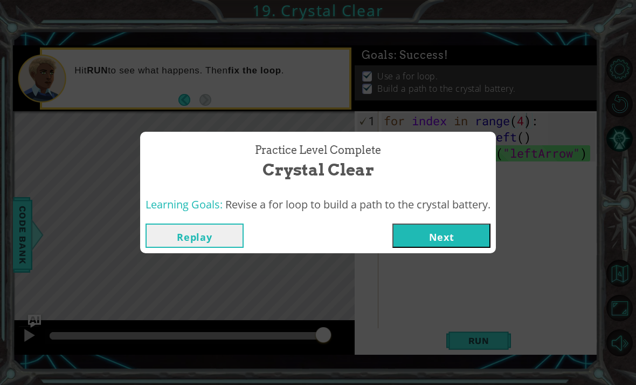
click at [509, 331] on div "Practice Level Complete Crystal Clear Learning Goals: Revise a for loop to buil…" at bounding box center [318, 192] width 636 height 385
click at [477, 236] on button "Next" at bounding box center [442, 235] width 98 height 24
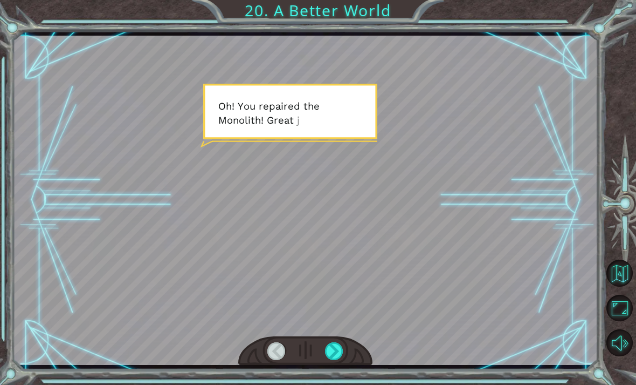
click at [496, 286] on div at bounding box center [306, 200] width 586 height 329
click at [340, 346] on div at bounding box center [334, 351] width 18 height 18
click at [340, 357] on div at bounding box center [334, 351] width 18 height 18
click at [349, 354] on div at bounding box center [305, 351] width 135 height 30
click at [338, 351] on div at bounding box center [334, 351] width 18 height 18
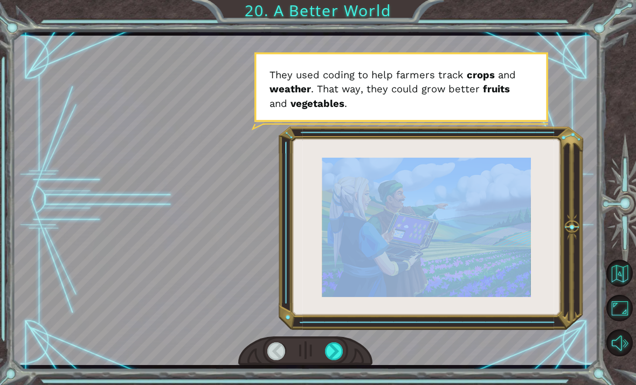
click at [420, 323] on div at bounding box center [306, 200] width 586 height 329
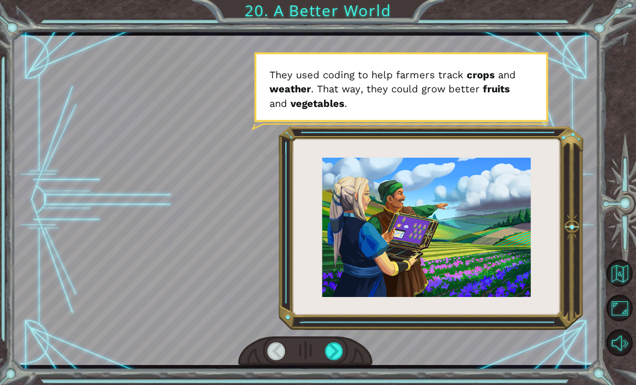
click at [405, 331] on div at bounding box center [306, 200] width 586 height 329
click at [343, 357] on div at bounding box center [334, 351] width 18 height 18
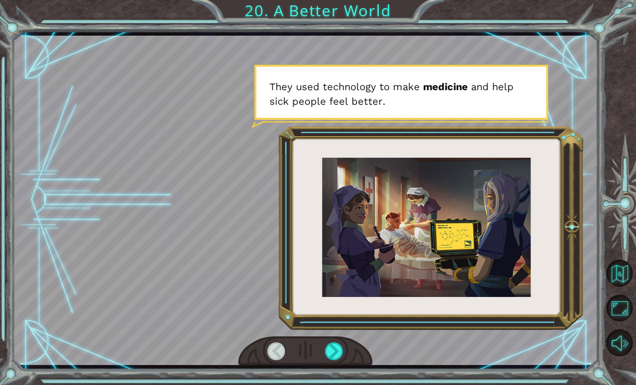
click at [353, 364] on div at bounding box center [305, 351] width 135 height 30
click at [338, 367] on div "O h ! Y o u r e p a i r e d t h e M o n o l i t h ! G r e a t j o b ! A n d i t…" at bounding box center [306, 200] width 586 height 338
click at [338, 356] on div at bounding box center [334, 351] width 18 height 18
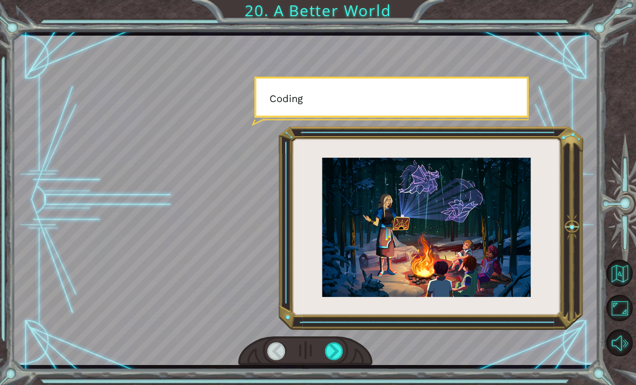
click at [341, 349] on div at bounding box center [334, 351] width 18 height 18
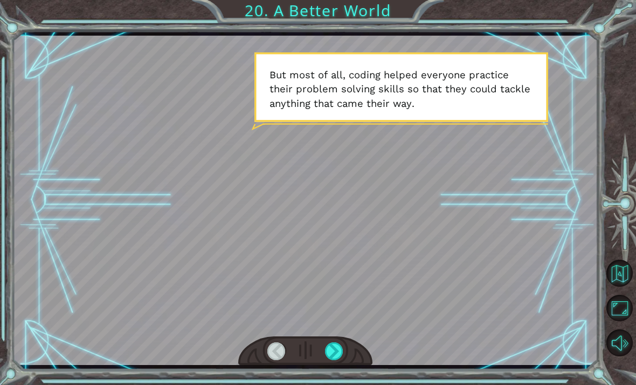
click at [335, 360] on div at bounding box center [334, 351] width 18 height 18
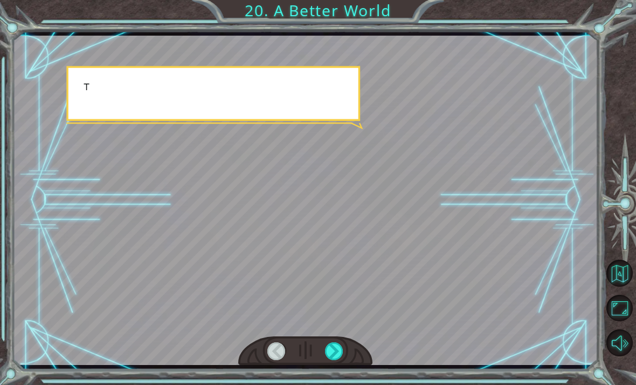
click at [342, 344] on div at bounding box center [334, 351] width 18 height 18
click at [342, 343] on div at bounding box center [334, 351] width 18 height 18
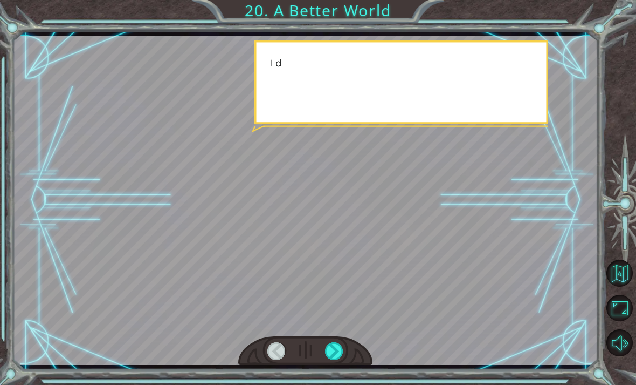
click at [344, 351] on div at bounding box center [334, 351] width 18 height 18
click at [342, 344] on div at bounding box center [334, 351] width 18 height 18
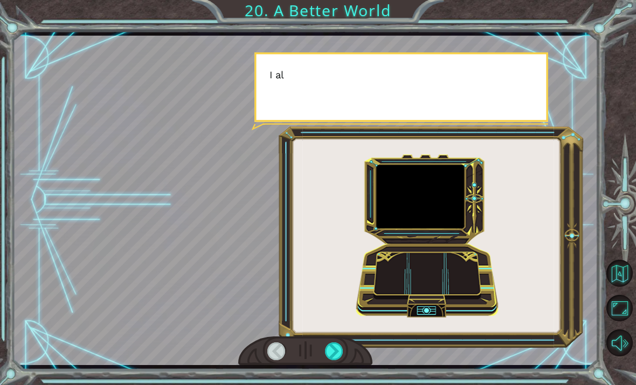
click at [349, 346] on div at bounding box center [305, 351] width 135 height 30
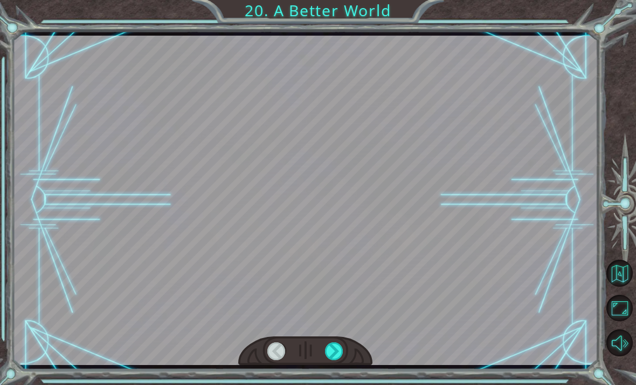
click at [351, 345] on div at bounding box center [305, 351] width 135 height 30
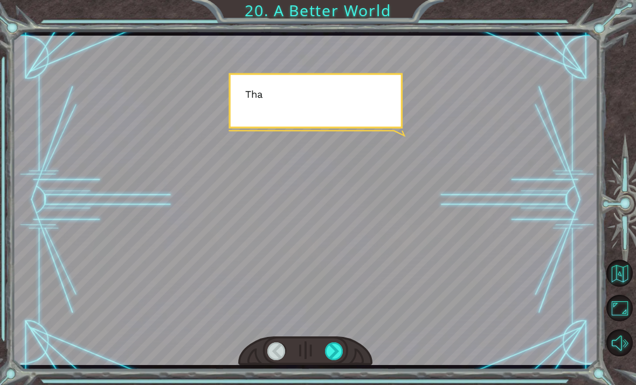
click at [351, 344] on div at bounding box center [305, 351] width 135 height 30
click at [354, 342] on div at bounding box center [305, 351] width 135 height 30
click at [358, 338] on div at bounding box center [305, 351] width 135 height 30
click at [360, 340] on div at bounding box center [305, 351] width 135 height 30
click at [361, 341] on div at bounding box center [305, 351] width 135 height 30
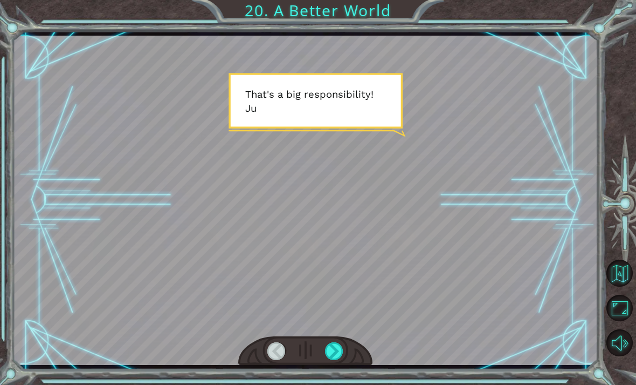
click at [346, 346] on div at bounding box center [305, 351] width 135 height 30
click at [339, 347] on div at bounding box center [334, 351] width 18 height 18
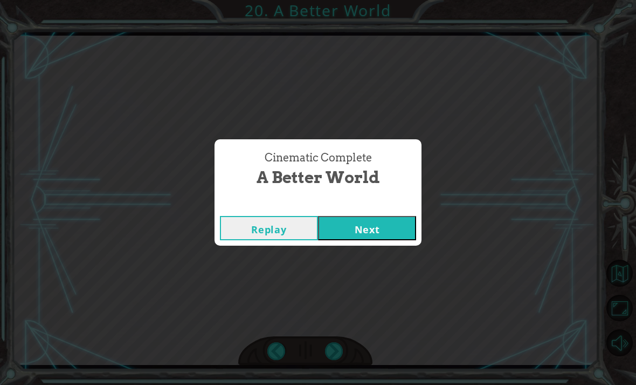
click at [341, 345] on div "Cinematic Complete A Better World Replay Next" at bounding box center [318, 192] width 636 height 385
click at [396, 230] on button "Next" at bounding box center [367, 228] width 98 height 24
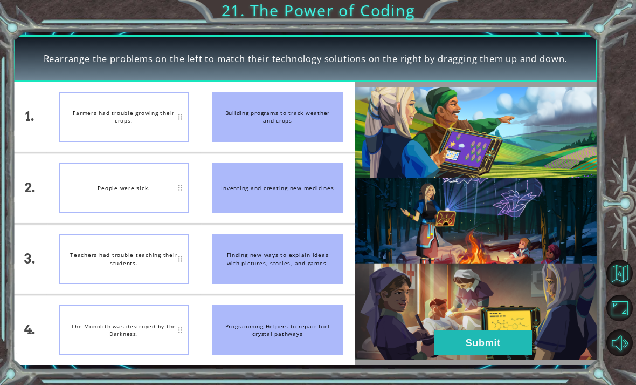
click at [466, 343] on button "Submit" at bounding box center [483, 342] width 98 height 24
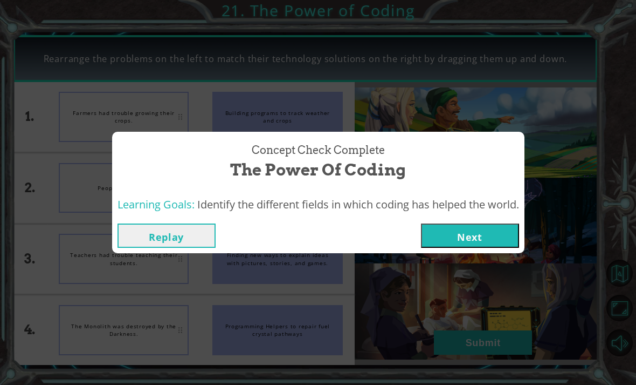
click at [437, 242] on button "Next" at bounding box center [470, 235] width 98 height 24
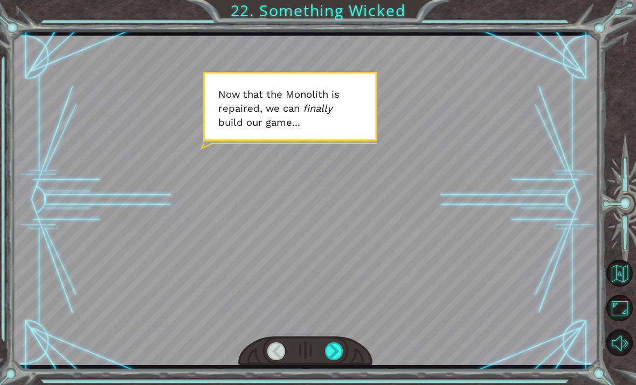
click at [340, 329] on div at bounding box center [306, 200] width 586 height 329
click at [329, 158] on div at bounding box center [306, 200] width 586 height 329
